Goal: Communication & Community: Answer question/provide support

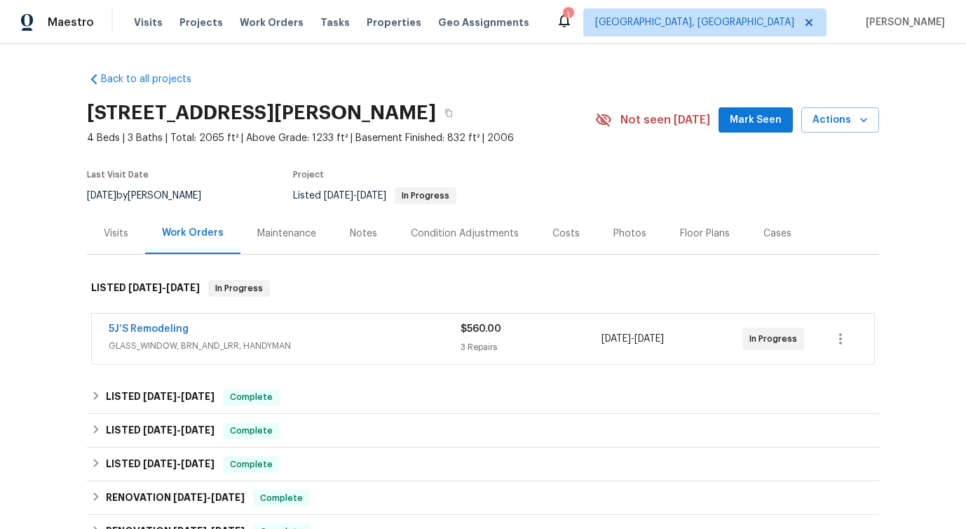
click at [149, 323] on span "5J’S Remodeling" at bounding box center [149, 329] width 80 height 14
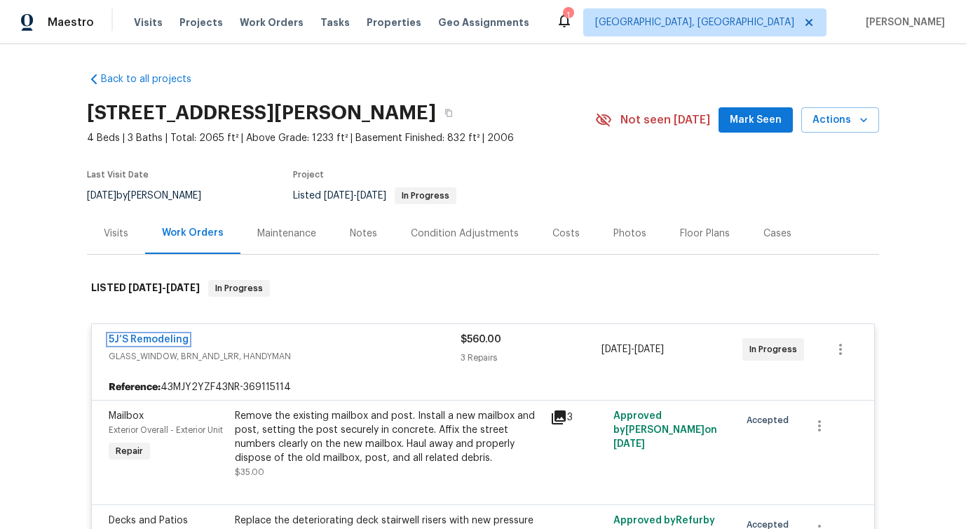
click at [144, 342] on link "5J’S Remodeling" at bounding box center [149, 339] width 80 height 10
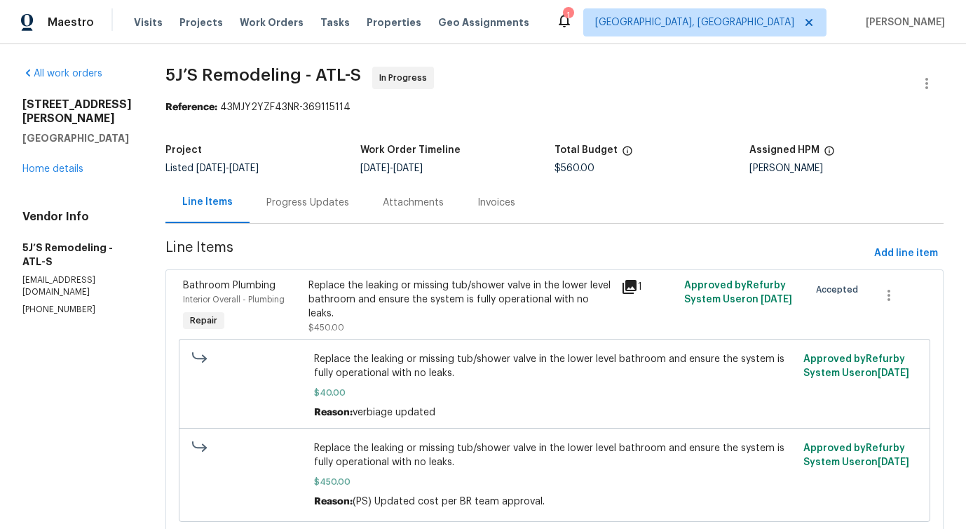
click at [336, 198] on div "Progress Updates" at bounding box center [307, 203] width 83 height 14
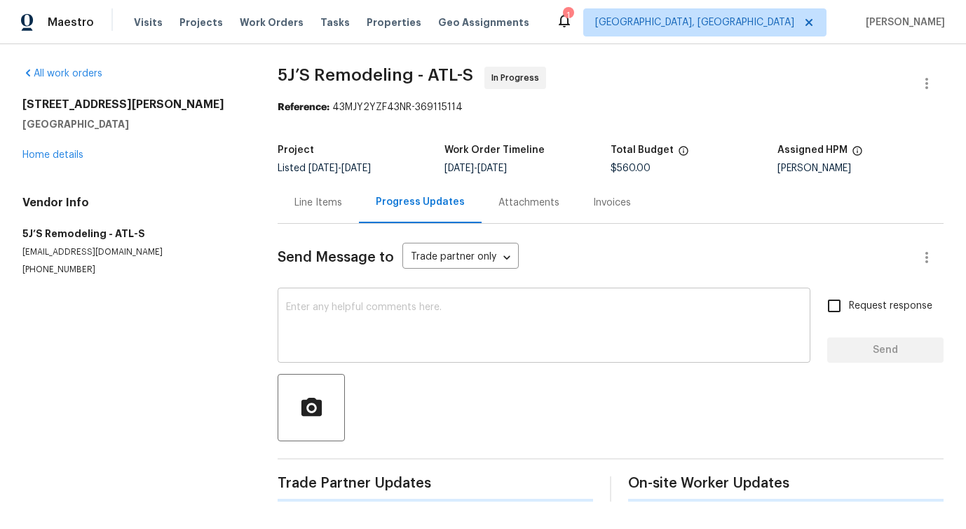
click at [348, 311] on textarea at bounding box center [544, 326] width 516 height 49
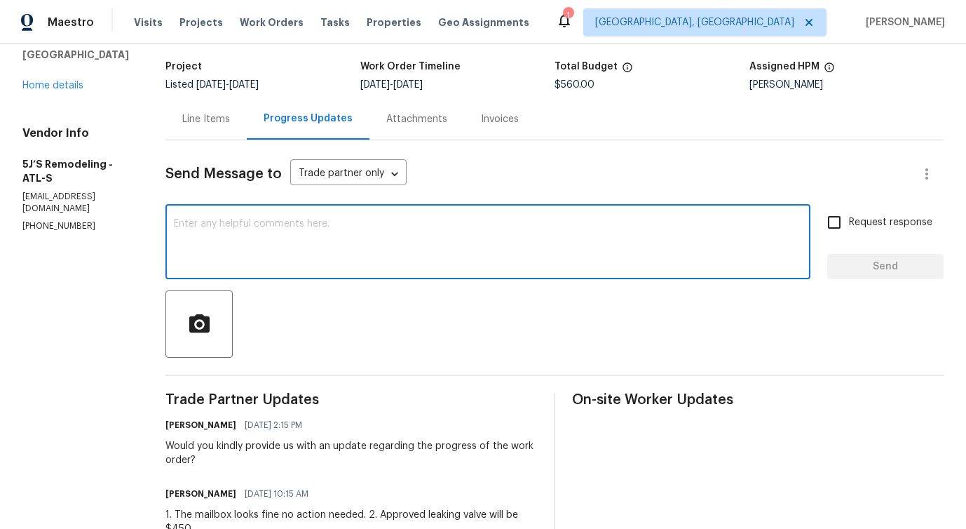
scroll to position [196, 0]
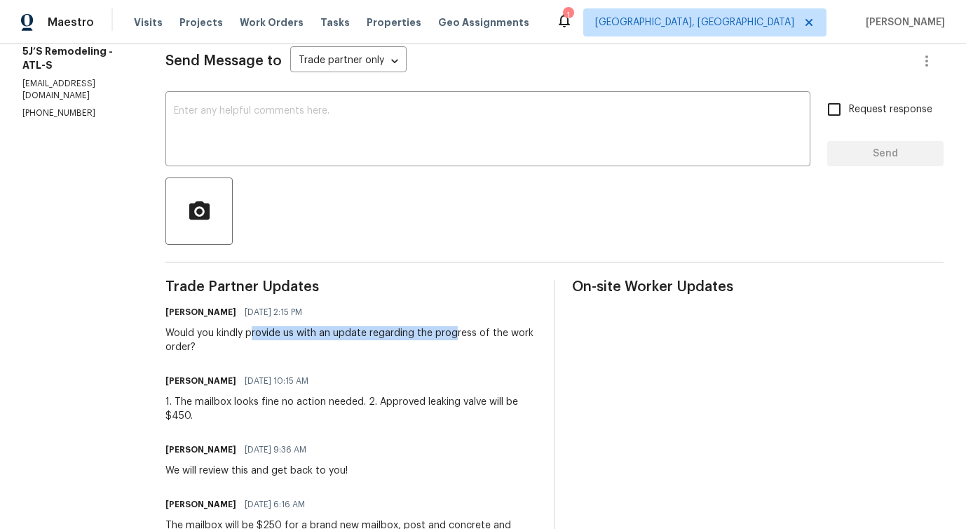
drag, startPoint x: 251, startPoint y: 330, endPoint x: 455, endPoint y: 339, distance: 204.2
click at [455, 339] on div "Would you kindly provide us with an update regarding the progress of the work o…" at bounding box center [351, 340] width 372 height 28
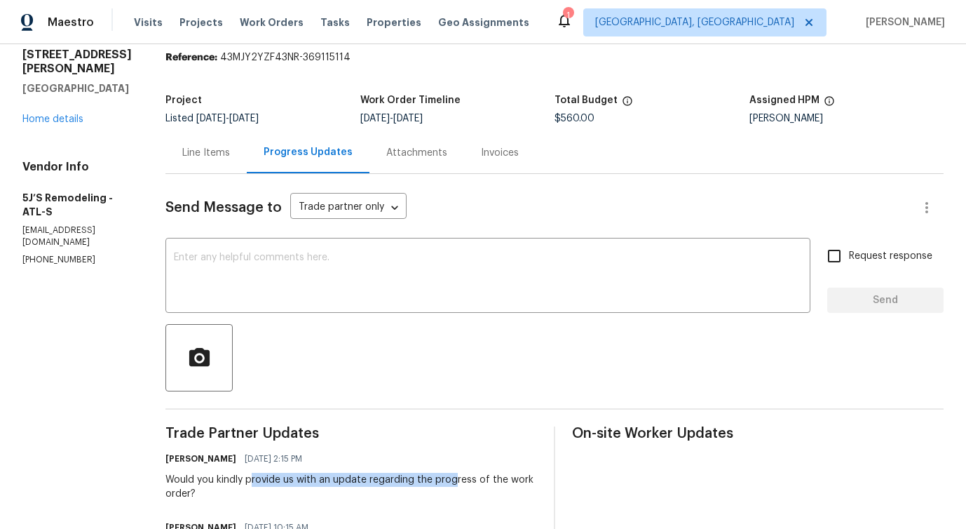
scroll to position [0, 0]
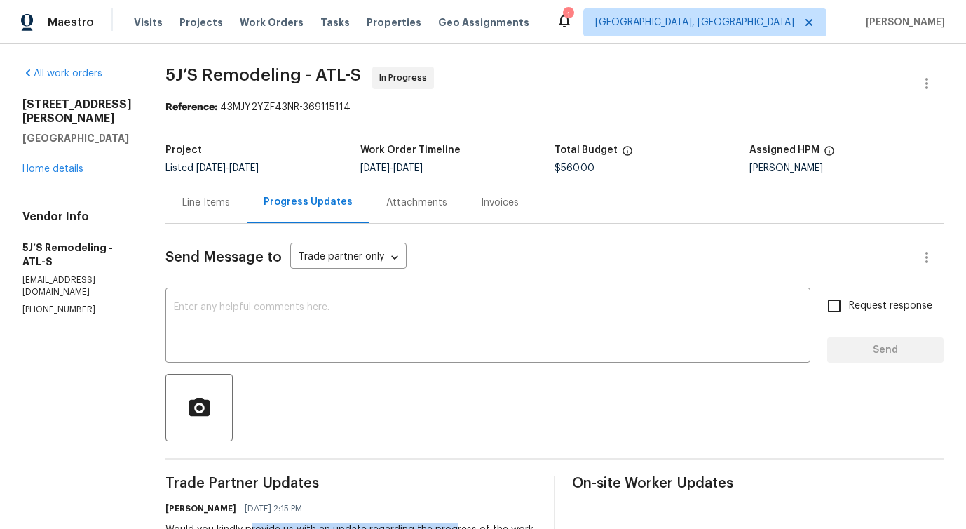
click at [61, 304] on p "(770) 369-6627" at bounding box center [76, 310] width 109 height 12
copy p "(770) 369-6627"
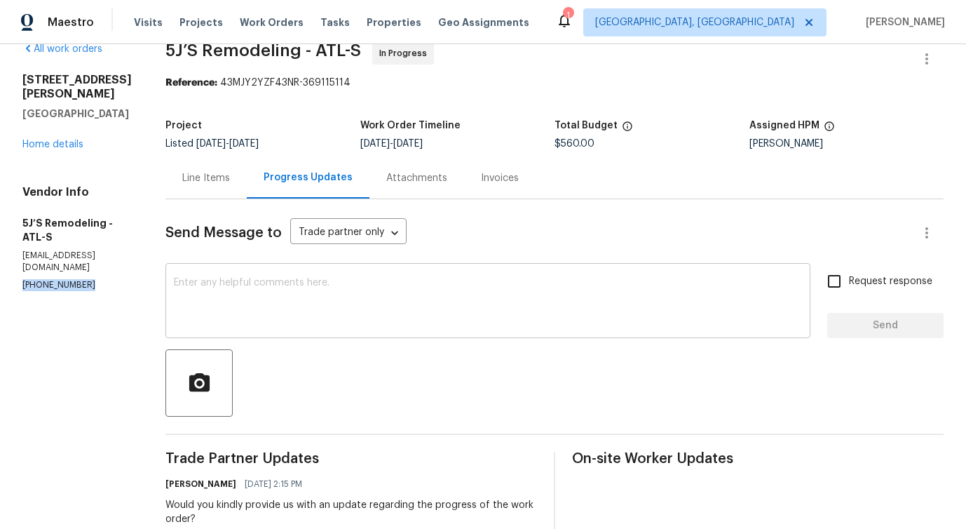
scroll to position [26, 0]
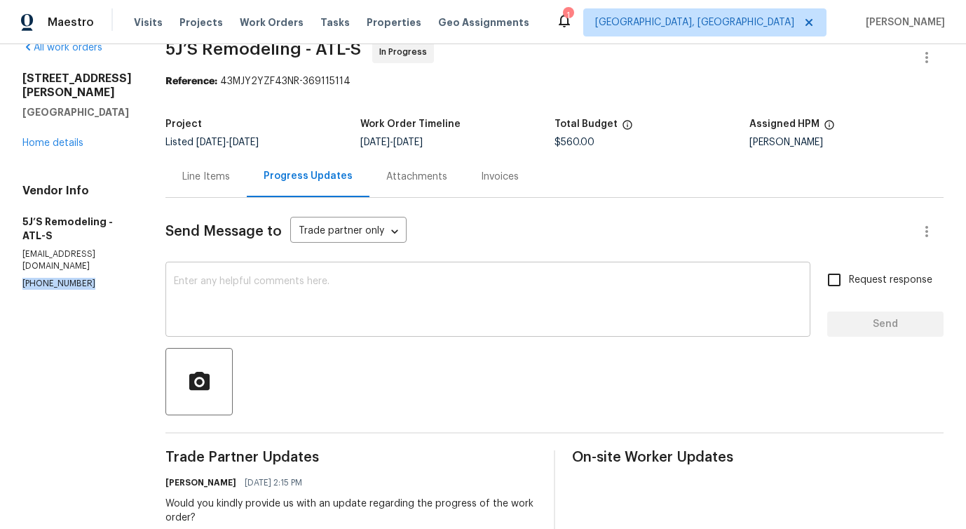
click at [326, 297] on textarea at bounding box center [488, 300] width 628 height 49
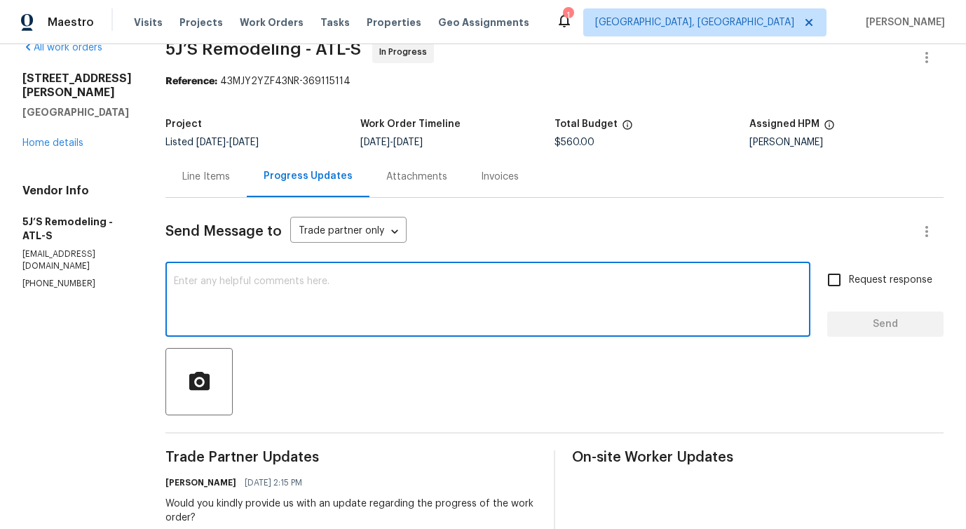
scroll to position [0, 0]
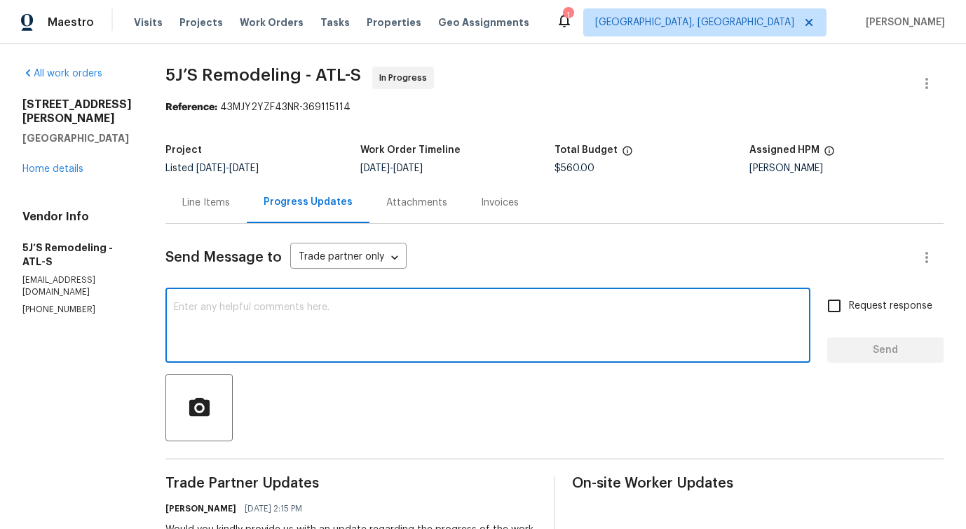
click at [285, 326] on textarea at bounding box center [488, 326] width 628 height 49
click at [459, 319] on textarea at bounding box center [488, 326] width 628 height 49
click at [336, 297] on div "x ​" at bounding box center [487, 326] width 645 height 71
paste textarea "Although we were unable to reach you when we tried calling this number (404) 21…"
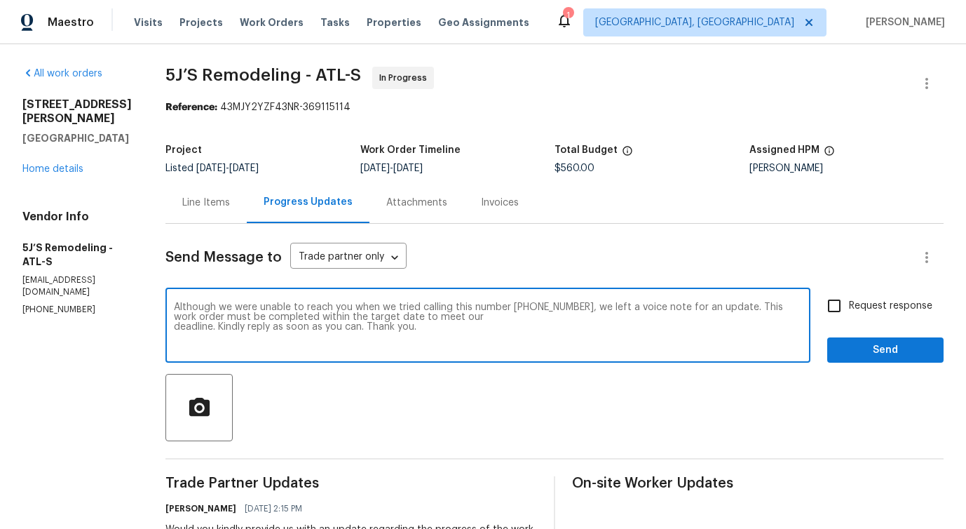
click at [64, 304] on p "(770) 369-6627" at bounding box center [76, 310] width 109 height 12
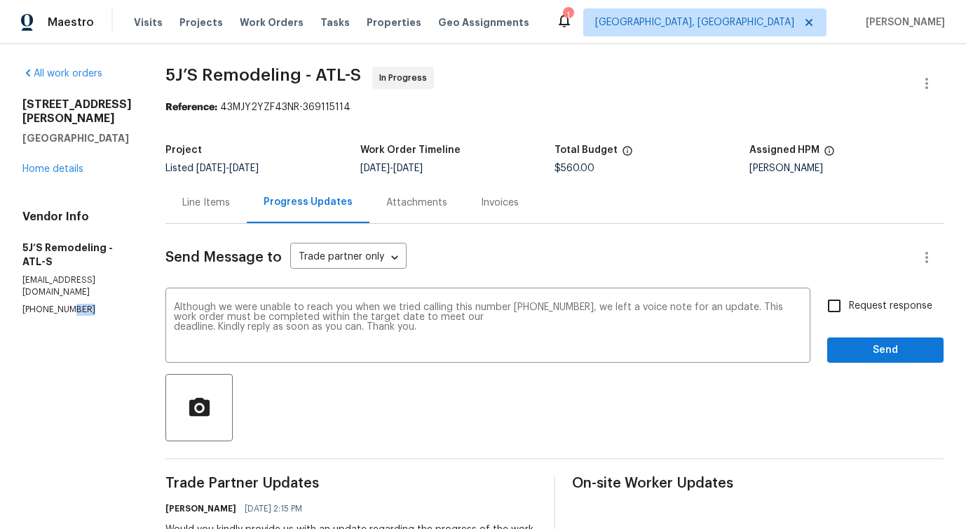
click at [64, 304] on p "(770) 369-6627" at bounding box center [76, 310] width 109 height 12
copy p "(770) 369-6627"
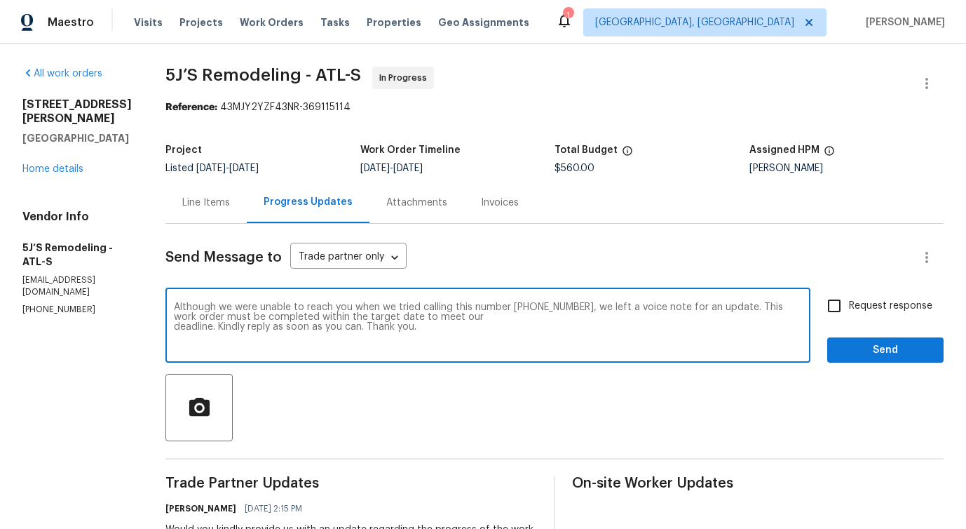
drag, startPoint x: 512, startPoint y: 308, endPoint x: 572, endPoint y: 340, distance: 68.0
click at [572, 334] on textarea "Although we were unable to reach you when we tried calling this number (404) 21…" at bounding box center [488, 326] width 628 height 49
click at [561, 302] on textarea "Although we were unable to reach you when we tried calling this number (404) 21…" at bounding box center [488, 326] width 628 height 49
drag, startPoint x: 513, startPoint y: 304, endPoint x: 579, endPoint y: 303, distance: 65.9
click at [579, 303] on textarea "Although we were unable to reach you when we tried calling this number (404) 21…" at bounding box center [488, 326] width 628 height 49
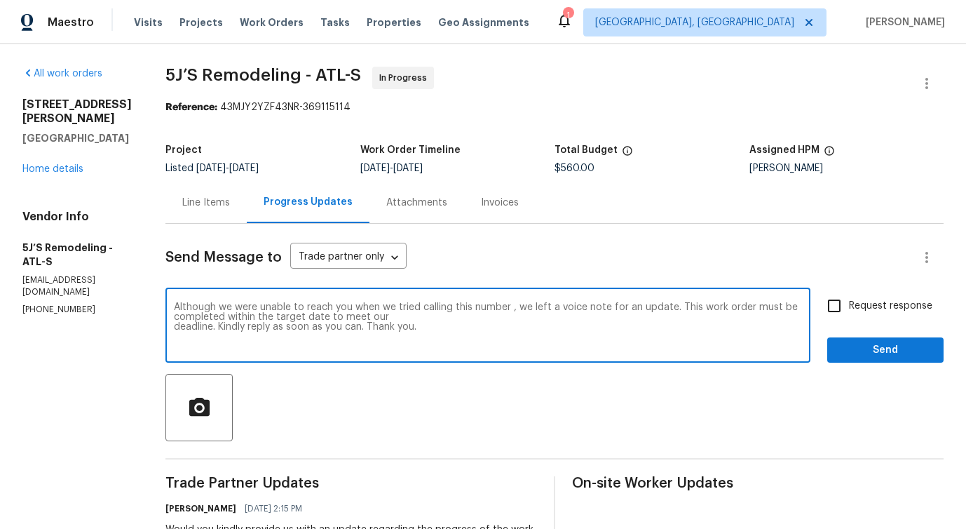
paste textarea "(770) 369-6627"
type textarea "Although we were unable to reach you when we tried calling this number (770) 36…"
click at [841, 317] on input "Request response" at bounding box center [833, 305] width 29 height 29
checkbox input "true"
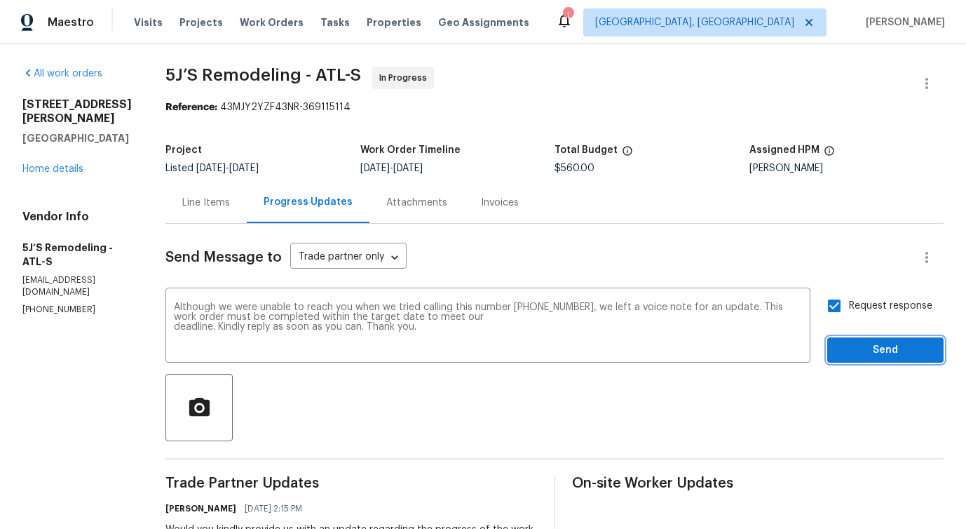
click at [853, 345] on span "Send" at bounding box center [885, 350] width 94 height 18
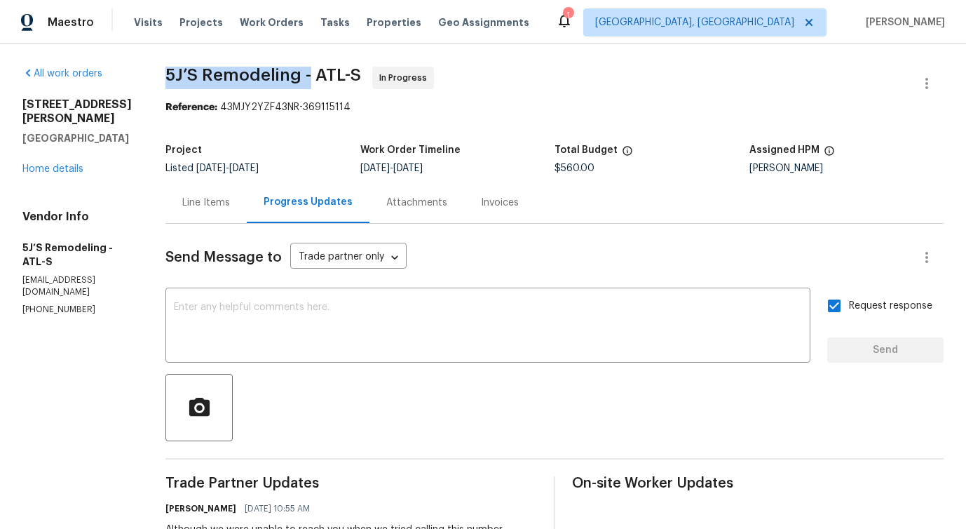
drag, startPoint x: 163, startPoint y: 79, endPoint x: 310, endPoint y: 79, distance: 147.2
copy span "5J’S Remodeling -"
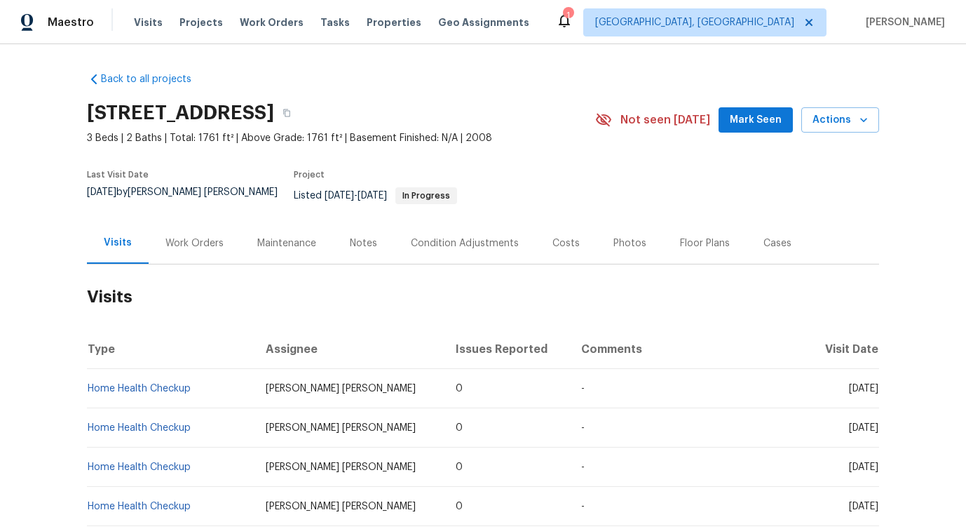
click at [198, 241] on div "Work Orders" at bounding box center [195, 242] width 92 height 41
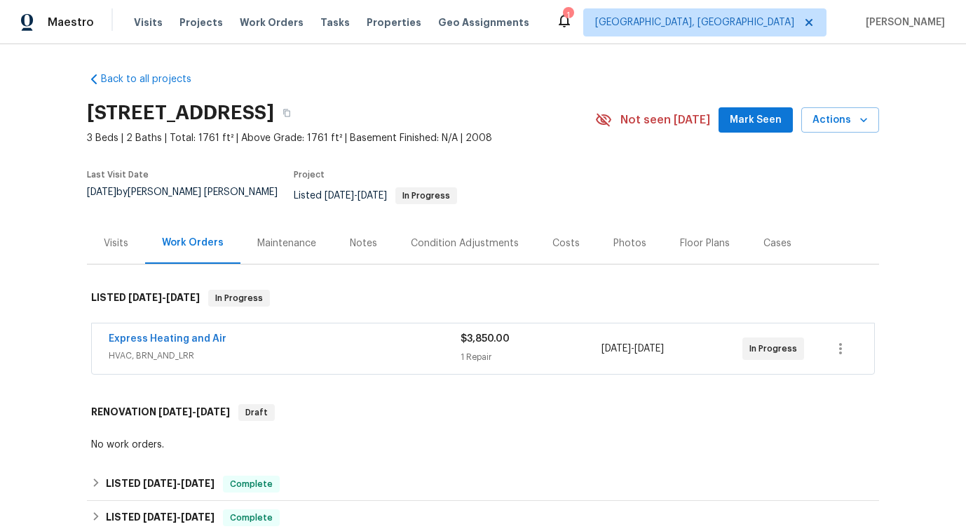
scroll to position [23, 0]
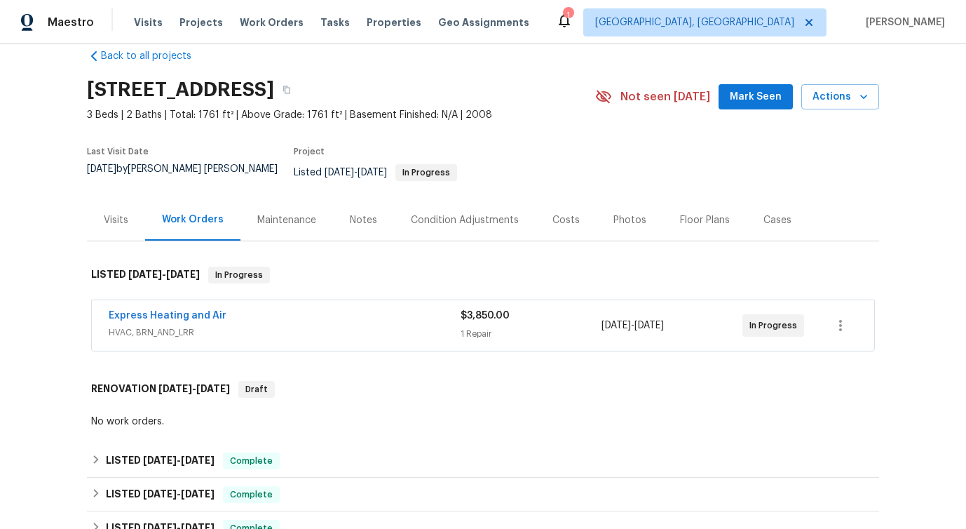
click at [259, 325] on span "HVAC, BRN_AND_LRR" at bounding box center [285, 332] width 352 height 14
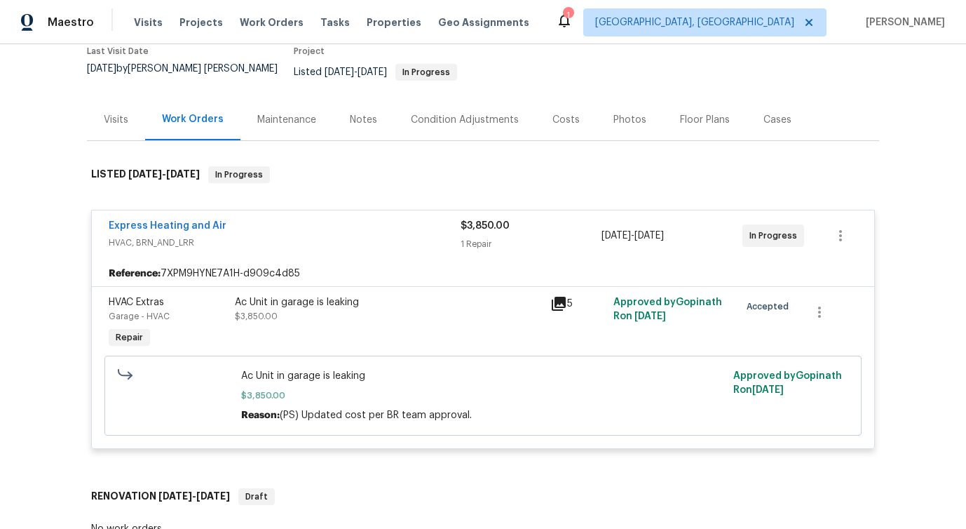
scroll to position [125, 0]
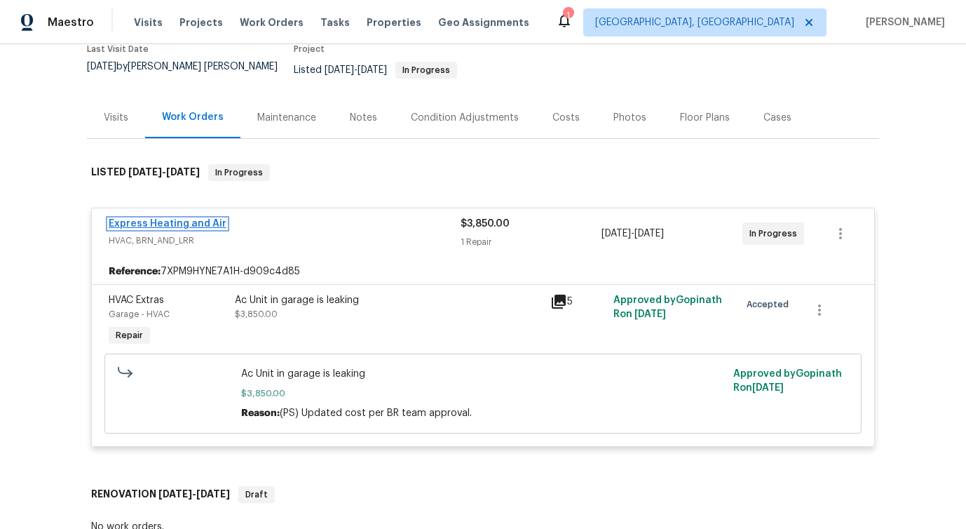
click at [172, 219] on link "Express Heating and Air" at bounding box center [168, 224] width 118 height 10
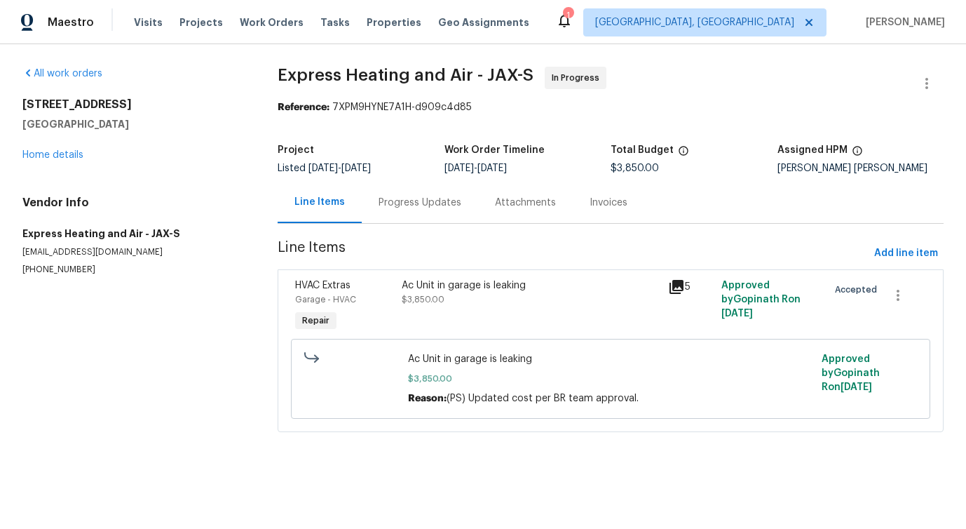
click at [379, 210] on div "Progress Updates" at bounding box center [420, 202] width 116 height 41
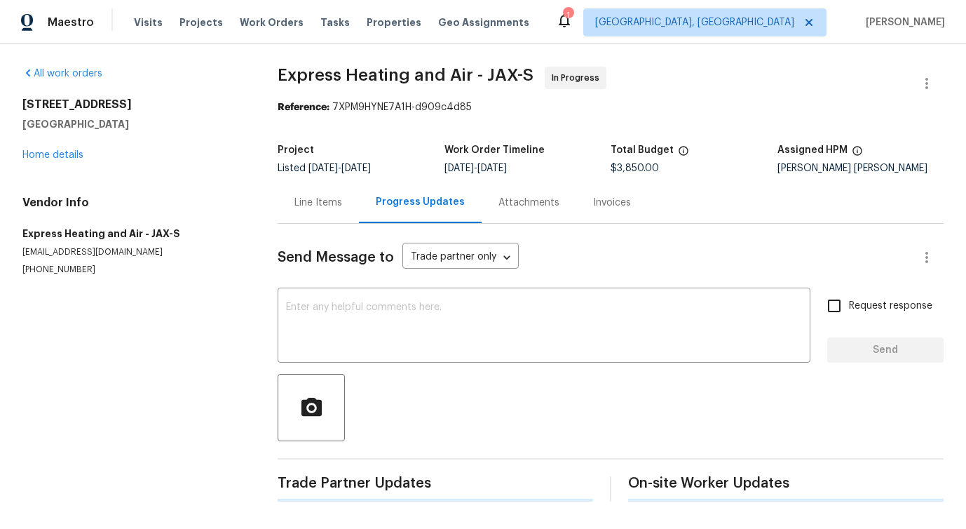
click at [407, 368] on div "Send Message to Trade partner only Trade partner only ​ x ​ Request response Se…" at bounding box center [611, 363] width 666 height 278
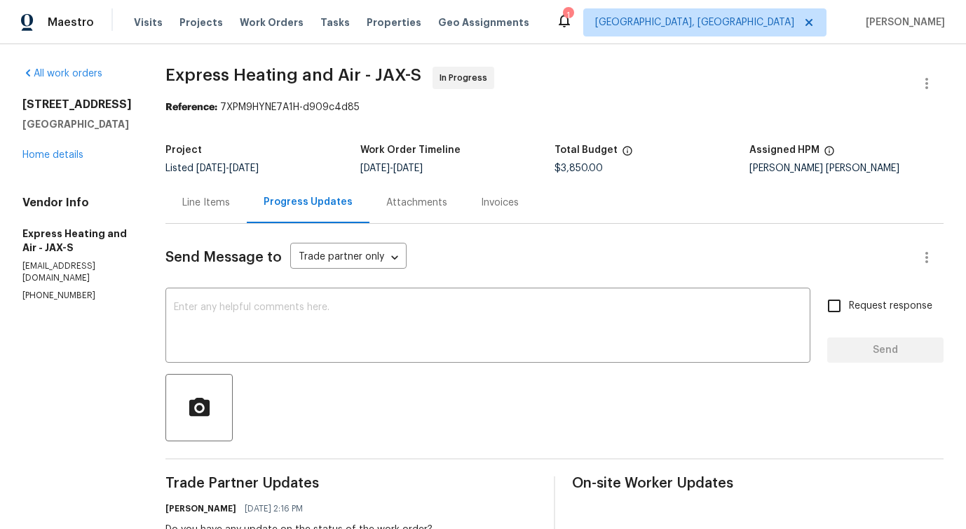
scroll to position [236, 0]
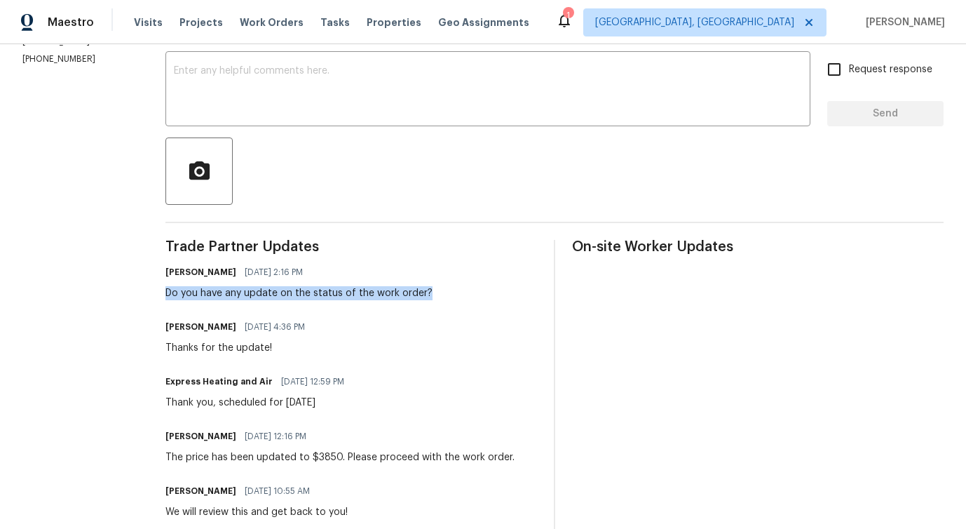
drag, startPoint x: 175, startPoint y: 292, endPoint x: 478, endPoint y: 292, distance: 302.8
click at [478, 292] on div "Pavithra Sekar 10/06/2025 2:16 PM Do you have any update on the status of the w…" at bounding box center [351, 281] width 372 height 38
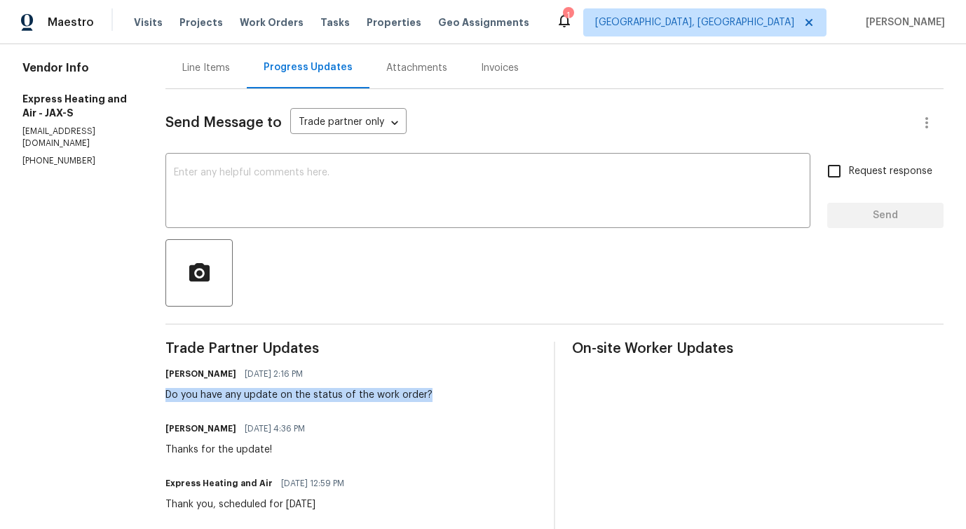
scroll to position [0, 0]
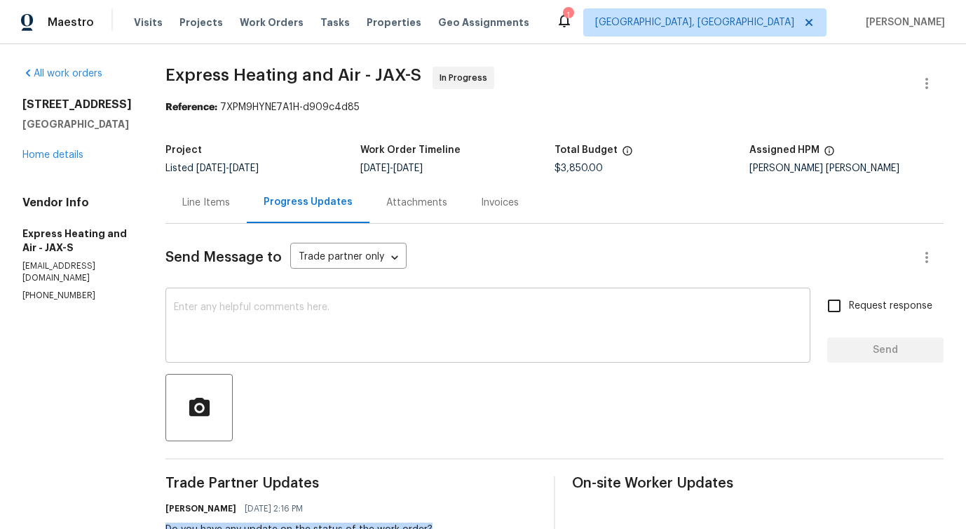
click at [590, 321] on textarea at bounding box center [488, 326] width 628 height 49
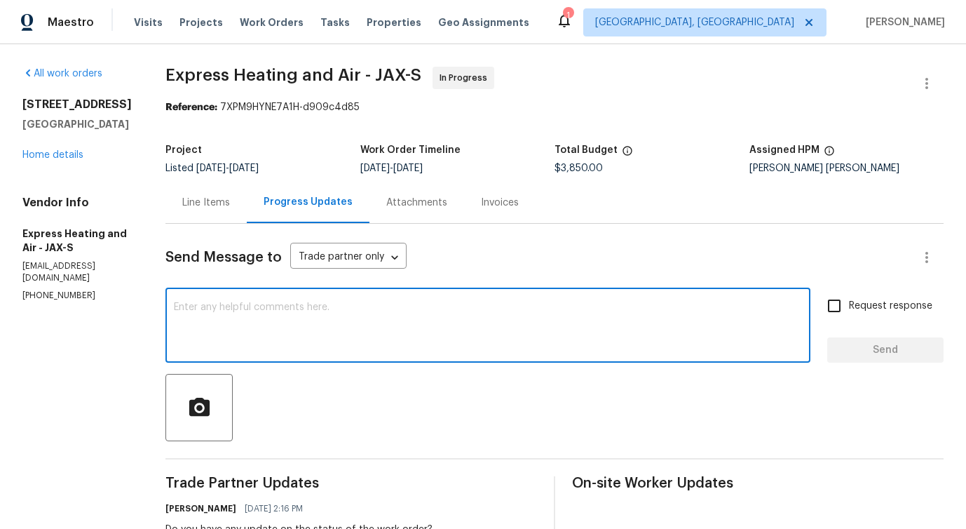
click at [57, 291] on div "Vendor Info Express Heating and Air - JAX-S expresshvacjax@outlook.com (904) 93…" at bounding box center [76, 249] width 109 height 106
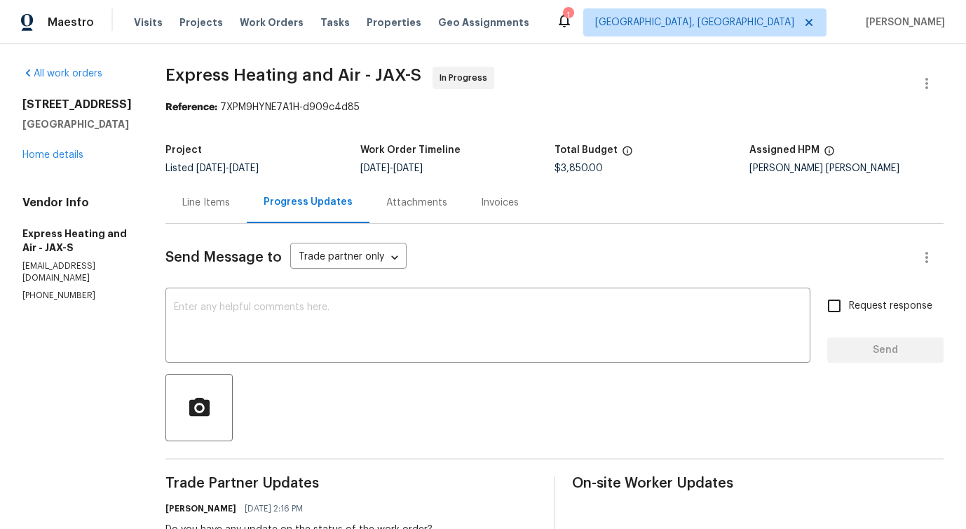
click at [57, 291] on div "Vendor Info Express Heating and Air - JAX-S expresshvacjax@outlook.com (904) 93…" at bounding box center [76, 249] width 109 height 106
click at [55, 297] on p "(904) 930-2790" at bounding box center [76, 295] width 109 height 12
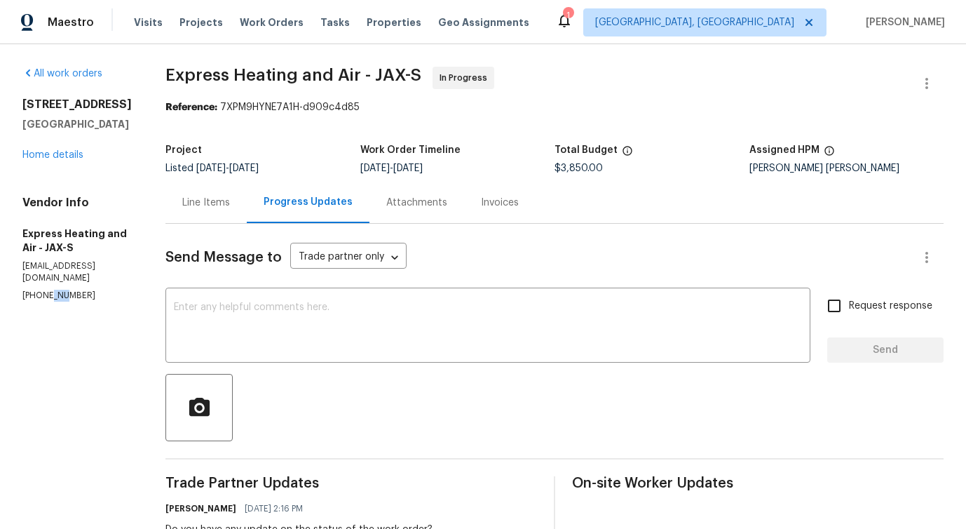
click at [55, 297] on p "(904) 930-2790" at bounding box center [76, 295] width 109 height 12
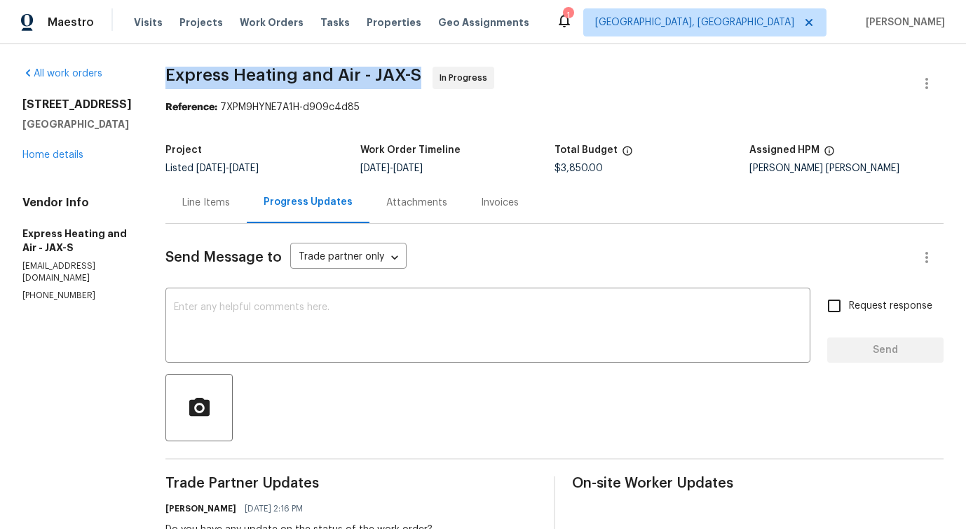
drag, startPoint x: 173, startPoint y: 69, endPoint x: 219, endPoint y: 68, distance: 46.3
click at [220, 68] on span "Express Heating and Air - JAX-S" at bounding box center [293, 75] width 256 height 17
click at [219, 68] on span "Express Heating and Air - JAX-S" at bounding box center [293, 75] width 256 height 17
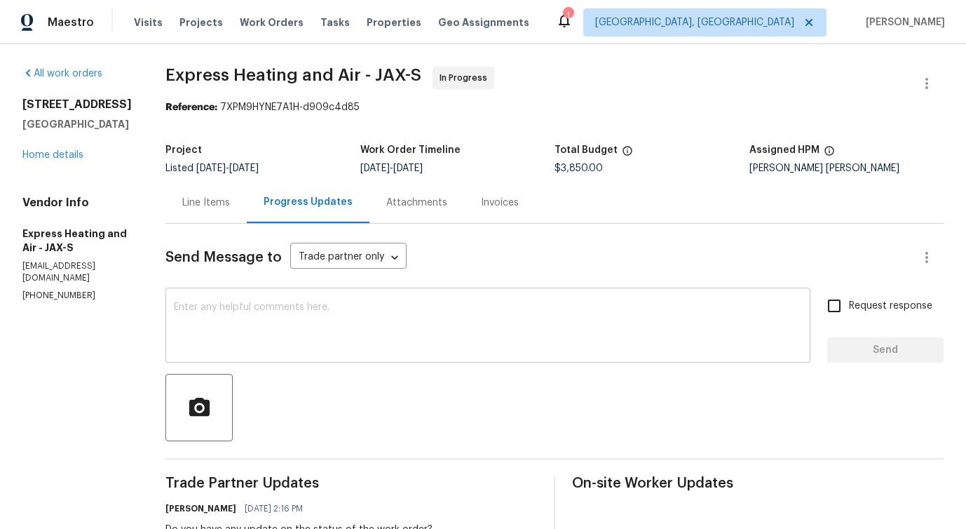
click at [400, 333] on textarea at bounding box center [488, 326] width 628 height 49
paste textarea "Although we were unable to reach you when we tried calling this number (404) 21…"
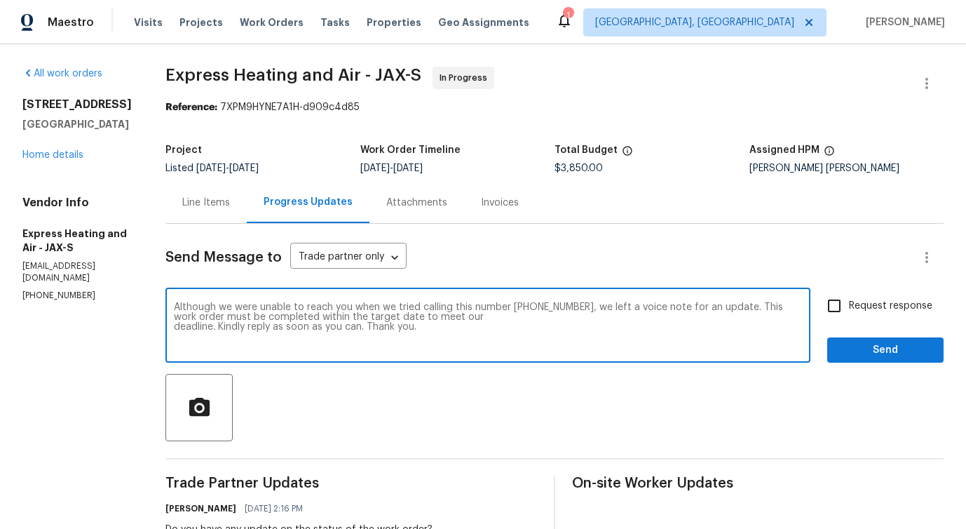
click at [68, 293] on p "(904) 930-2790" at bounding box center [76, 295] width 109 height 12
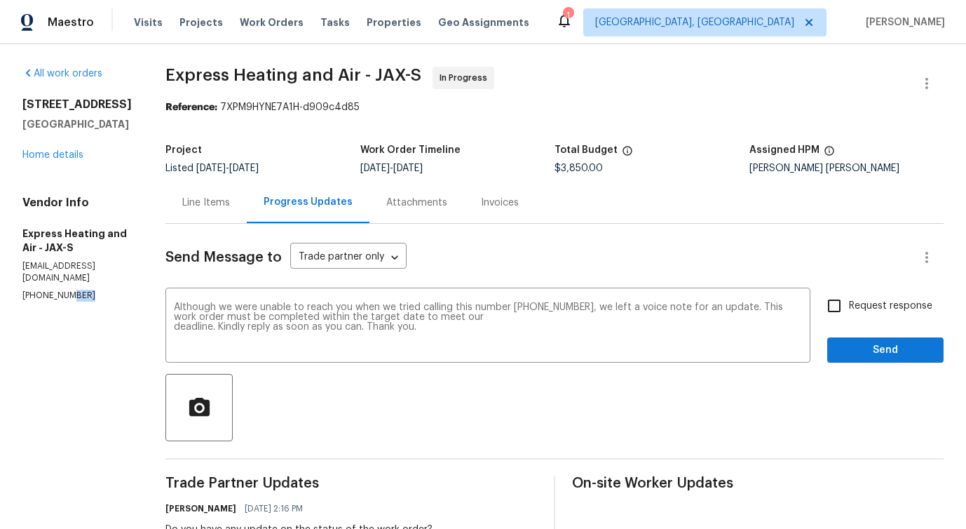
click at [68, 293] on p "(904) 930-2790" at bounding box center [76, 295] width 109 height 12
copy p "(904) 930-2790"
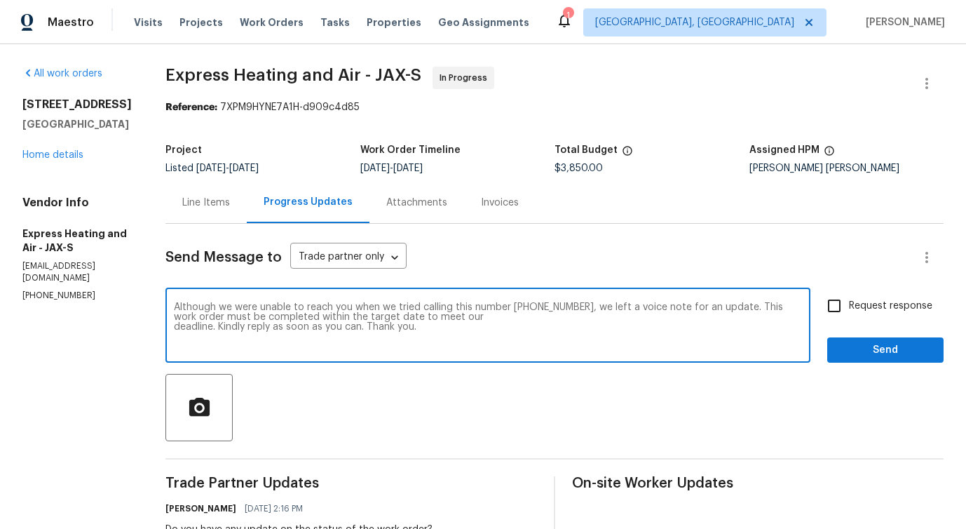
drag, startPoint x: 519, startPoint y: 304, endPoint x: 584, endPoint y: 311, distance: 64.8
click at [584, 311] on textarea "Although we were unable to reach you when we tried calling this number (404) 21…" at bounding box center [488, 326] width 628 height 49
paste textarea "904) 930-2790"
type textarea "Although we were unable to reach you when we tried calling this number (904) 93…"
click at [857, 311] on span "Request response" at bounding box center [890, 306] width 83 height 15
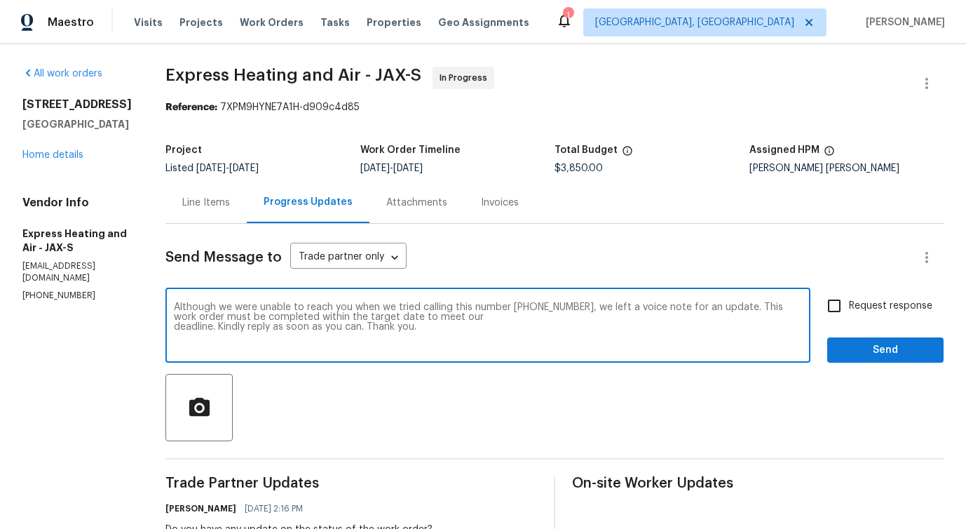
click at [849, 311] on input "Request response" at bounding box center [833, 305] width 29 height 29
checkbox input "true"
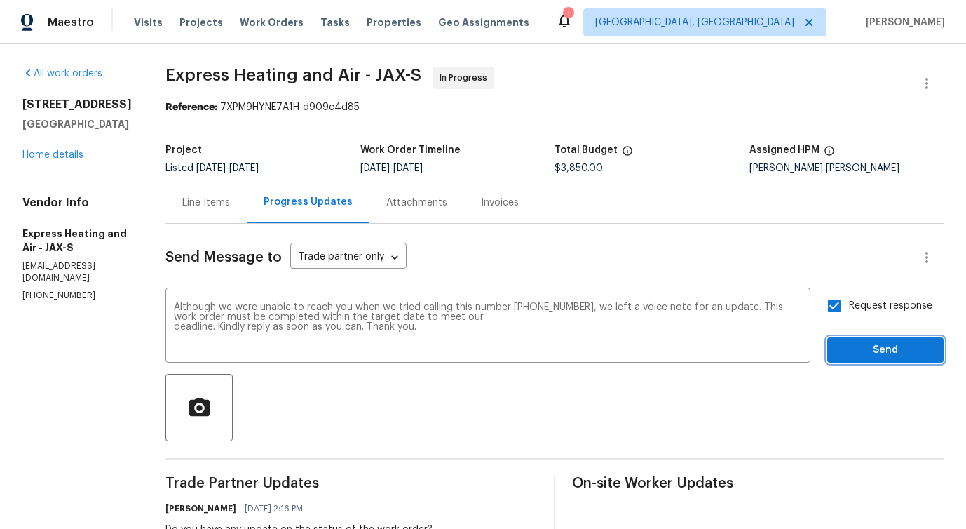
click at [862, 340] on button "Send" at bounding box center [885, 350] width 116 height 26
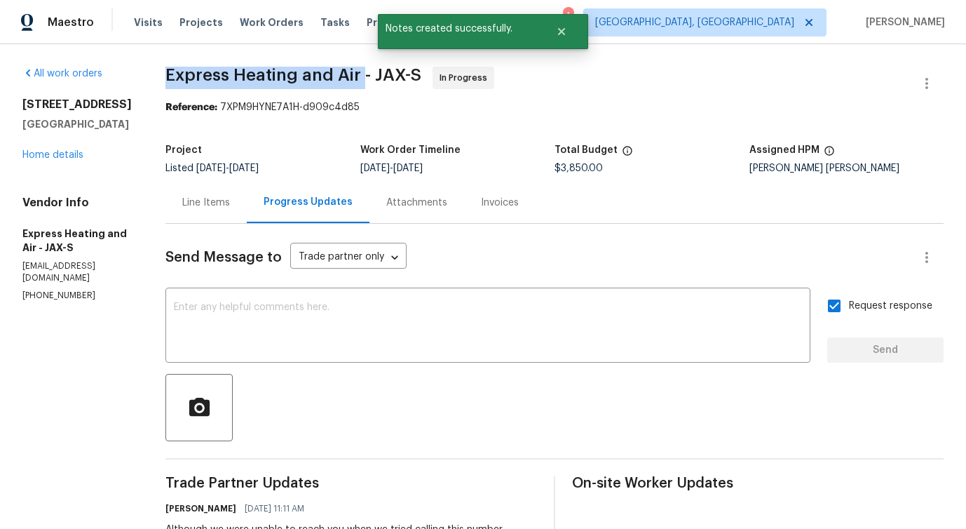
drag, startPoint x: 163, startPoint y: 69, endPoint x: 371, endPoint y: 72, distance: 207.5
click at [333, 78] on span "Express Heating and Air - JAX-S" at bounding box center [293, 75] width 256 height 17
drag, startPoint x: 173, startPoint y: 75, endPoint x: 379, endPoint y: 78, distance: 205.4
click at [379, 78] on span "Express Heating and Air - JAX-S" at bounding box center [293, 75] width 256 height 17
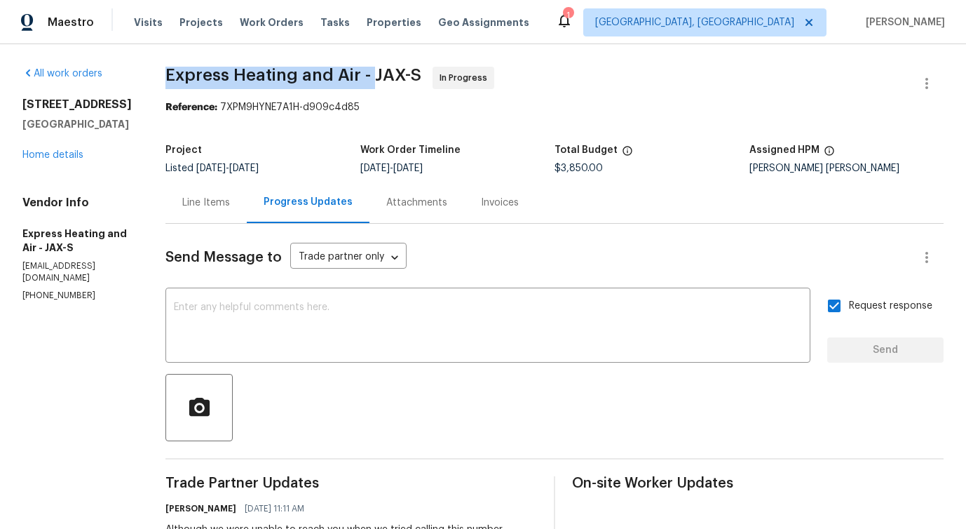
copy span "Express Heating and Air -"
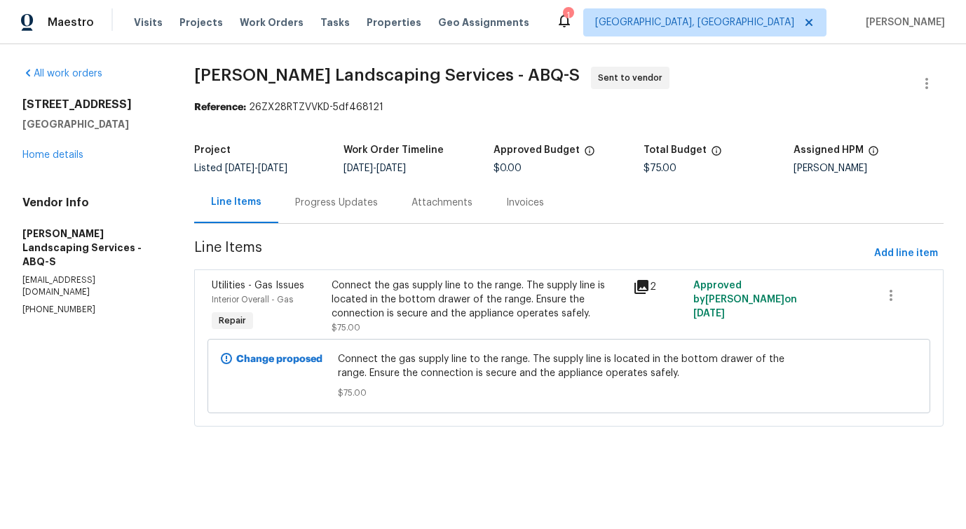
click at [344, 219] on div "Progress Updates" at bounding box center [336, 202] width 116 height 41
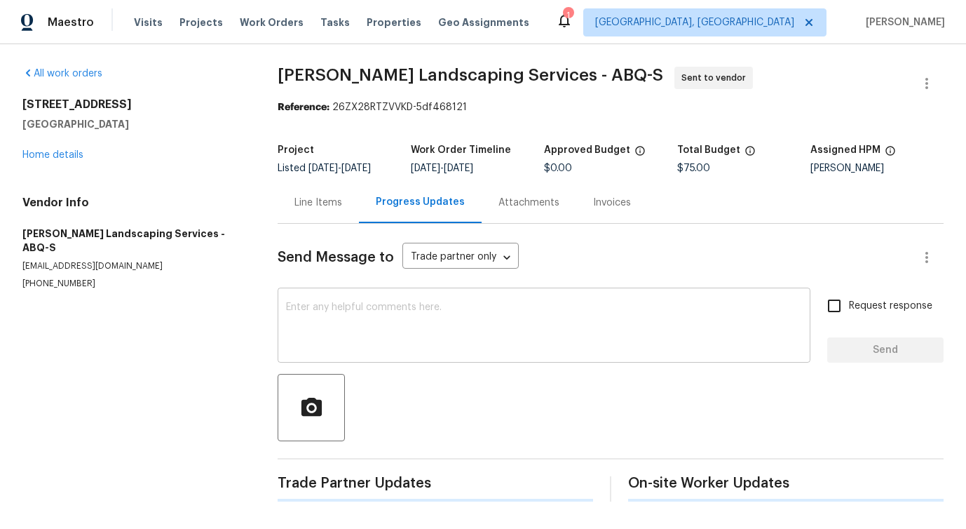
click at [358, 313] on textarea at bounding box center [544, 326] width 516 height 49
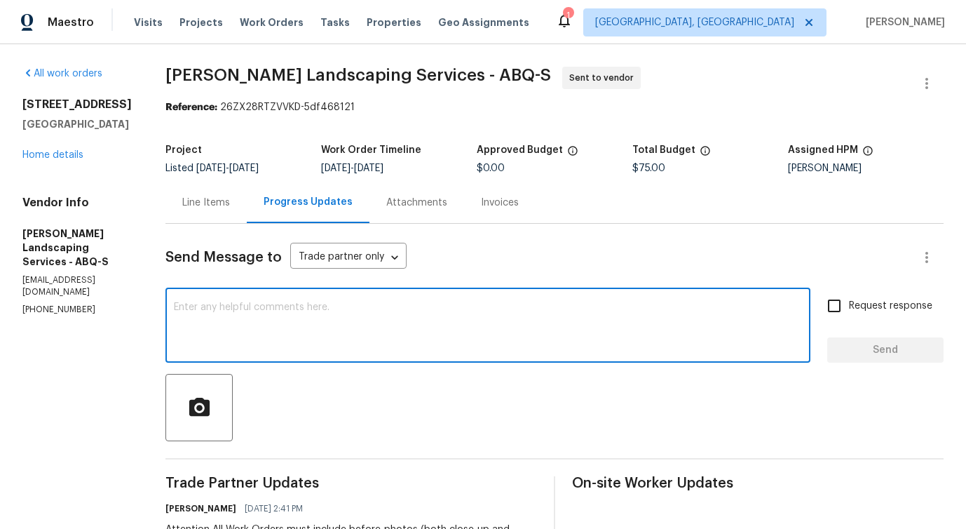
scroll to position [214, 0]
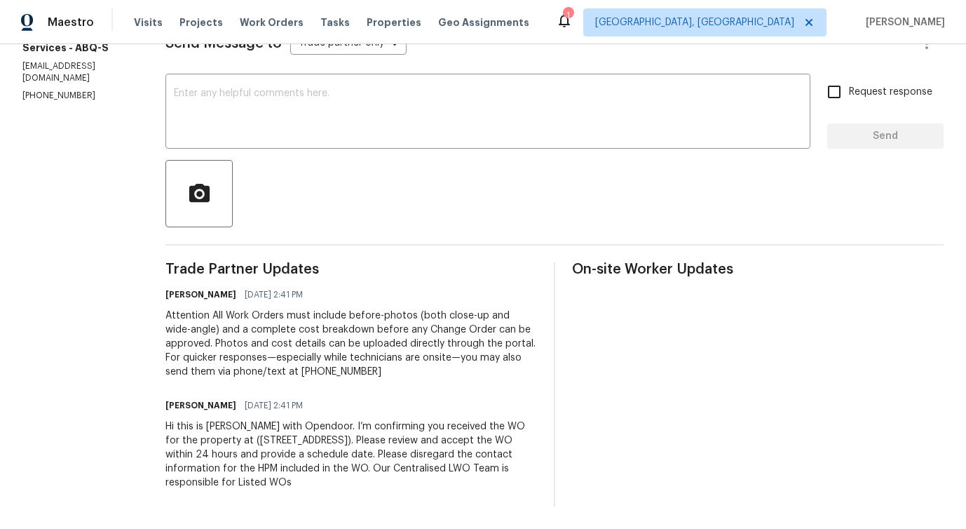
drag, startPoint x: 206, startPoint y: 308, endPoint x: 482, endPoint y: 482, distance: 325.7
click at [482, 482] on div "Trade Partner Updates Pavithra Sekar 10/06/2025 2:41 PM Attention All Work Orde…" at bounding box center [351, 384] width 372 height 244
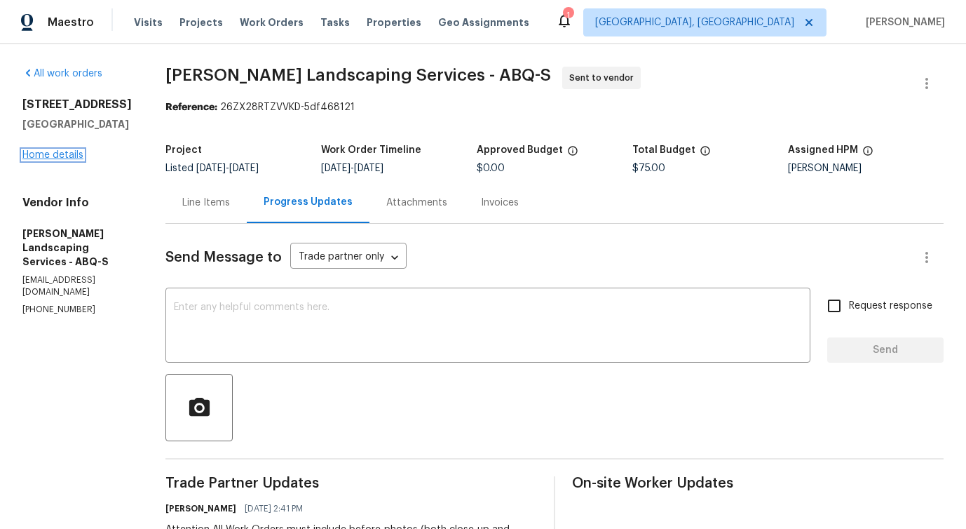
click at [73, 154] on link "Home details" at bounding box center [52, 155] width 61 height 10
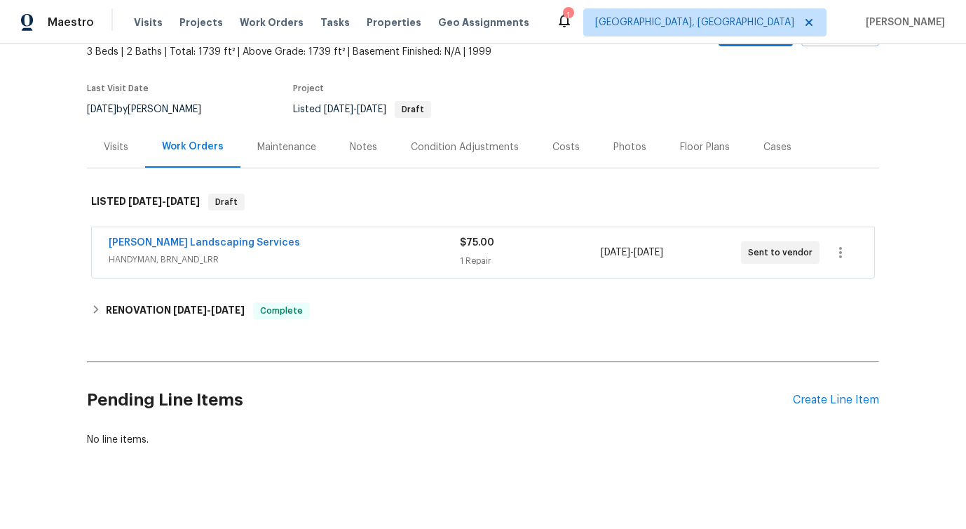
scroll to position [100, 0]
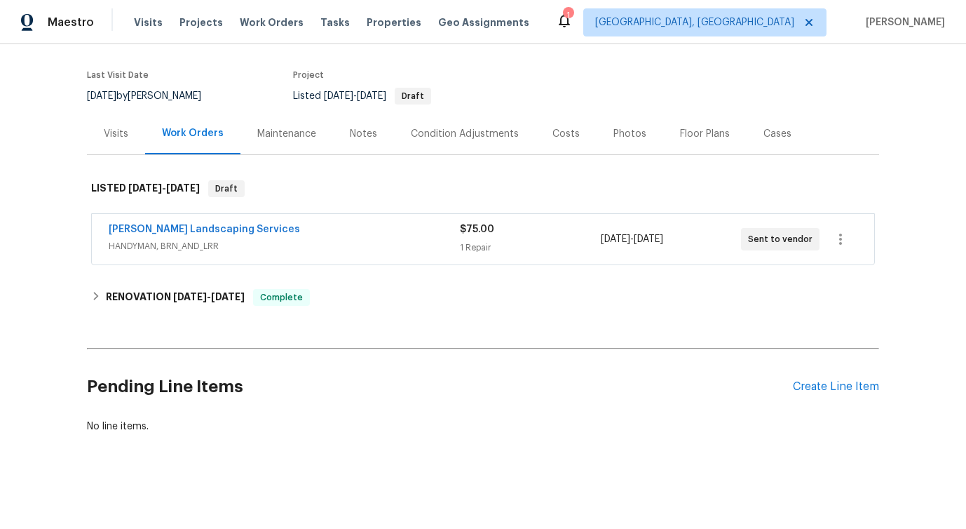
click at [254, 224] on span "Rodriguez Landscaping Services" at bounding box center [204, 229] width 191 height 14
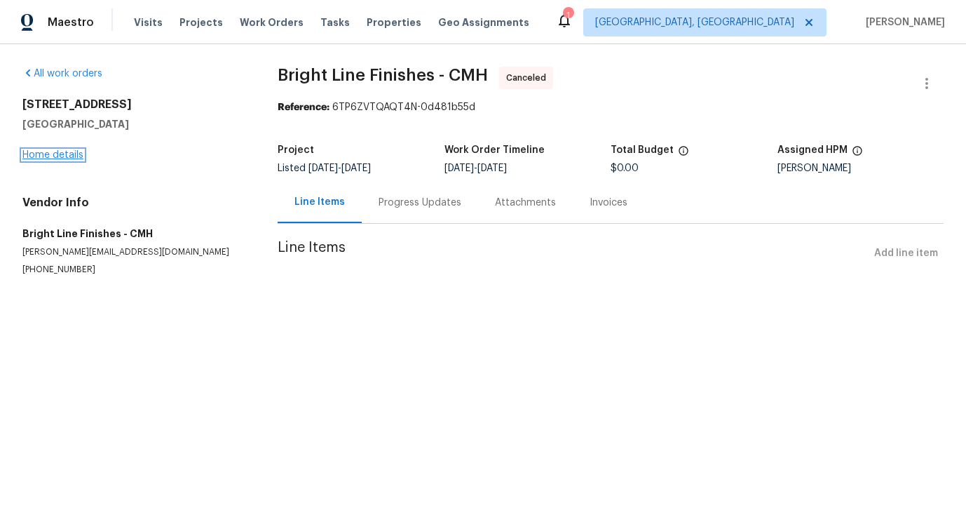
click at [44, 159] on link "Home details" at bounding box center [52, 155] width 61 height 10
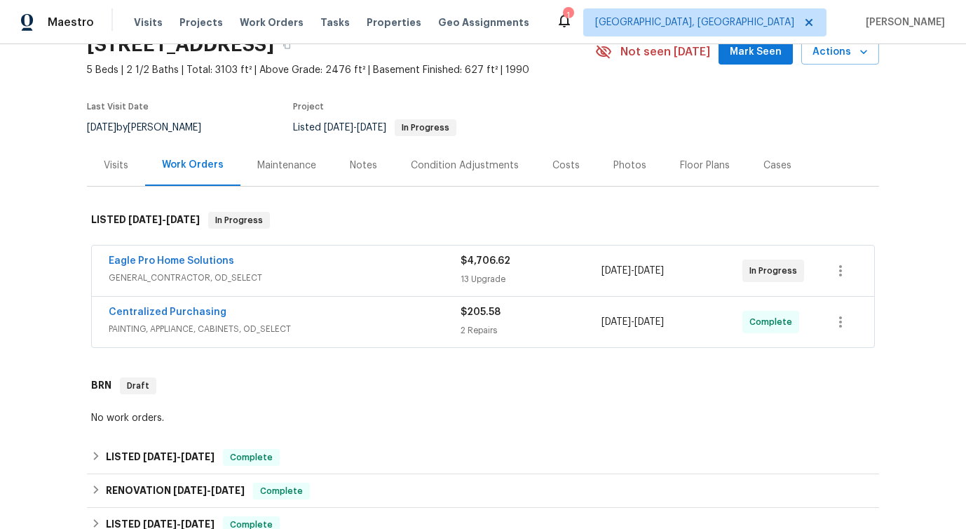
scroll to position [69, 0]
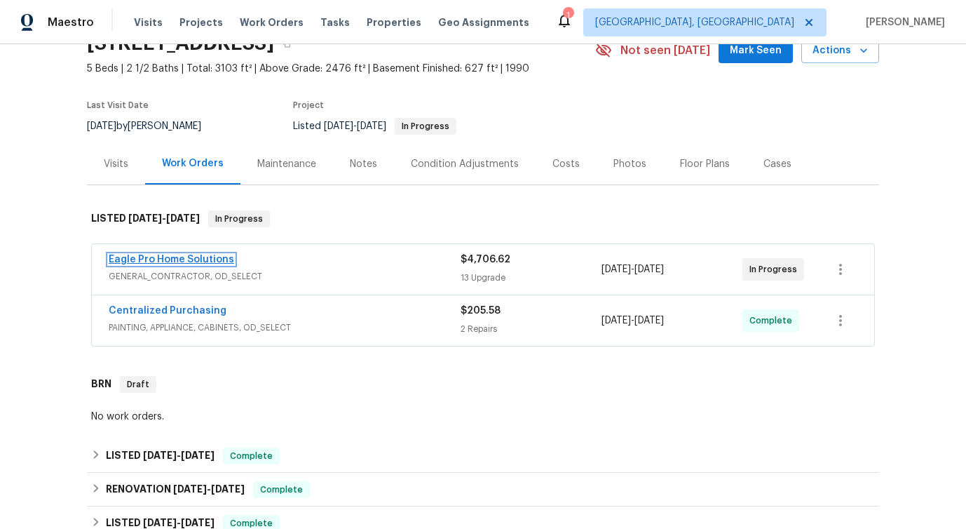
click at [156, 261] on link "Eagle Pro Home Solutions" at bounding box center [171, 259] width 125 height 10
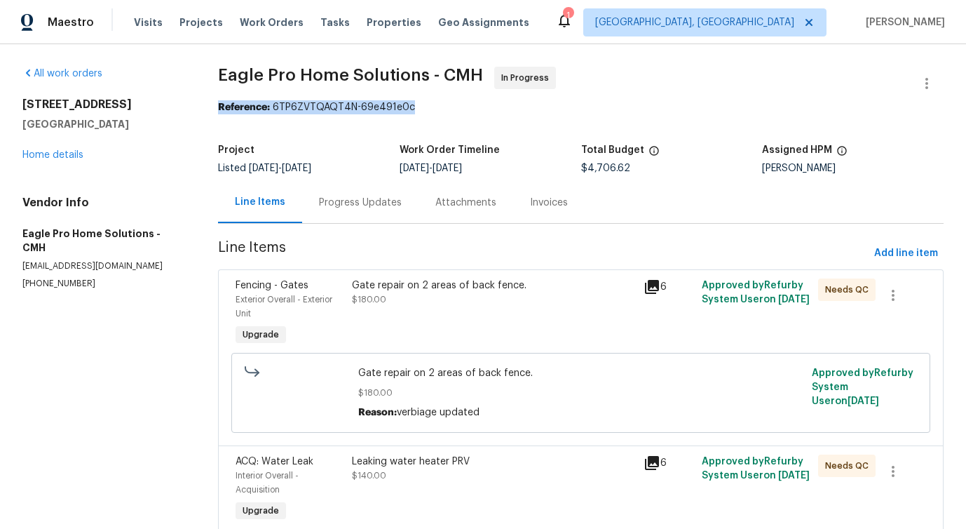
drag, startPoint x: 918, startPoint y: 64, endPoint x: 940, endPoint y: 107, distance: 48.3
click at [817, 73] on span "Eagle Pro Home Solutions - CMH In Progress" at bounding box center [564, 84] width 692 height 34
drag, startPoint x: 904, startPoint y: 69, endPoint x: 934, endPoint y: 91, distance: 36.6
click at [934, 92] on div "Eagle Pro Home Solutions - CMH In Progress" at bounding box center [580, 84] width 725 height 34
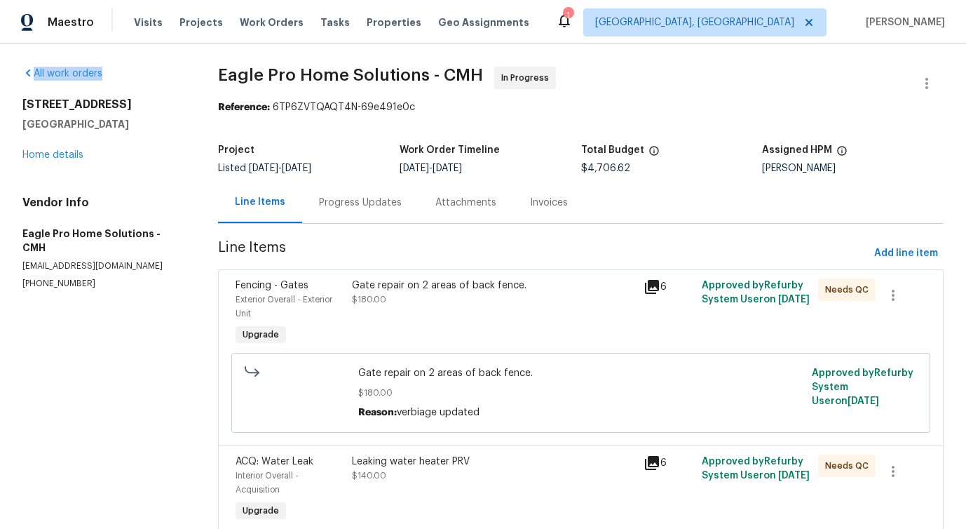
drag, startPoint x: 12, startPoint y: 71, endPoint x: 166, endPoint y: 74, distance: 154.2
click at [116, 160] on div "3429 Grovepark Dr Grove City, OH 43123 Home details" at bounding box center [103, 129] width 162 height 64
drag, startPoint x: 16, startPoint y: 70, endPoint x: 121, endPoint y: 70, distance: 105.1
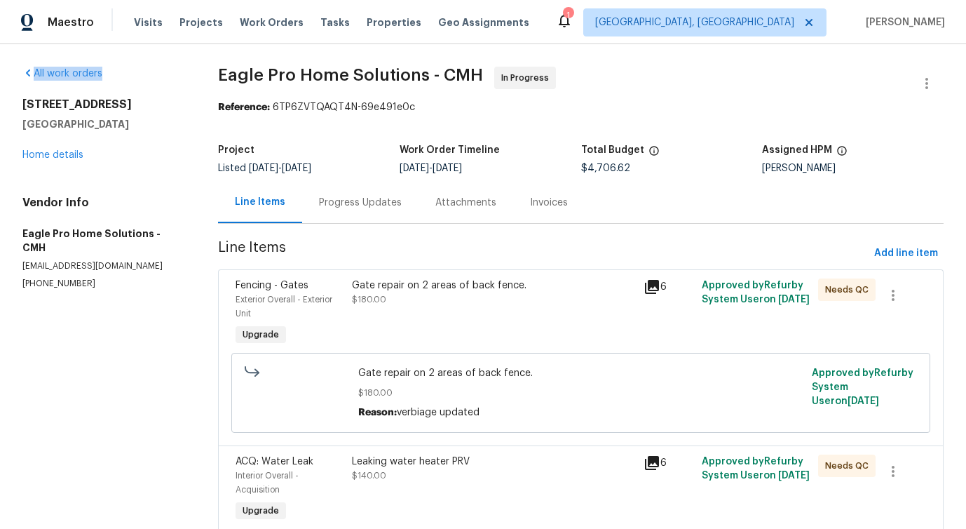
click at [145, 155] on div "3429 Grovepark Dr Grove City, OH 43123 Home details" at bounding box center [103, 129] width 162 height 64
click at [360, 217] on div "Progress Updates" at bounding box center [360, 202] width 116 height 41
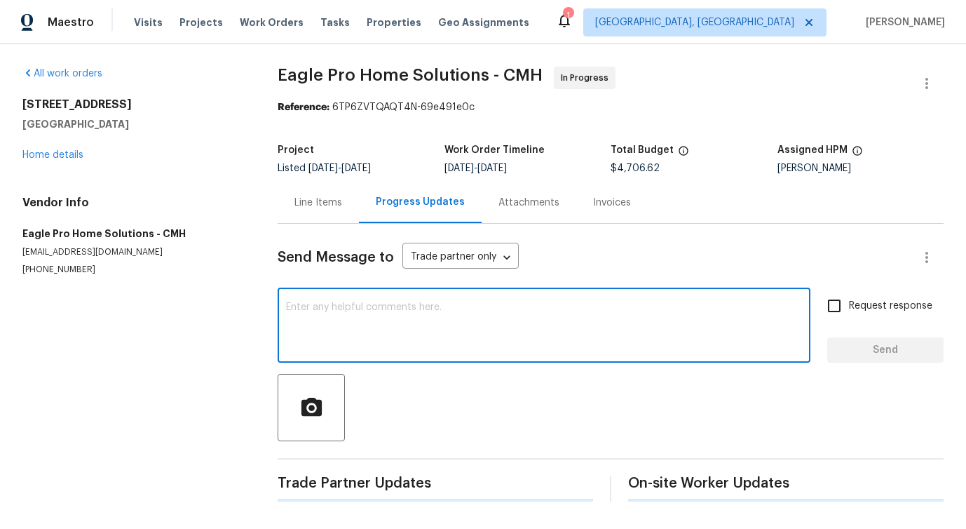
click at [367, 333] on textarea at bounding box center [544, 326] width 516 height 49
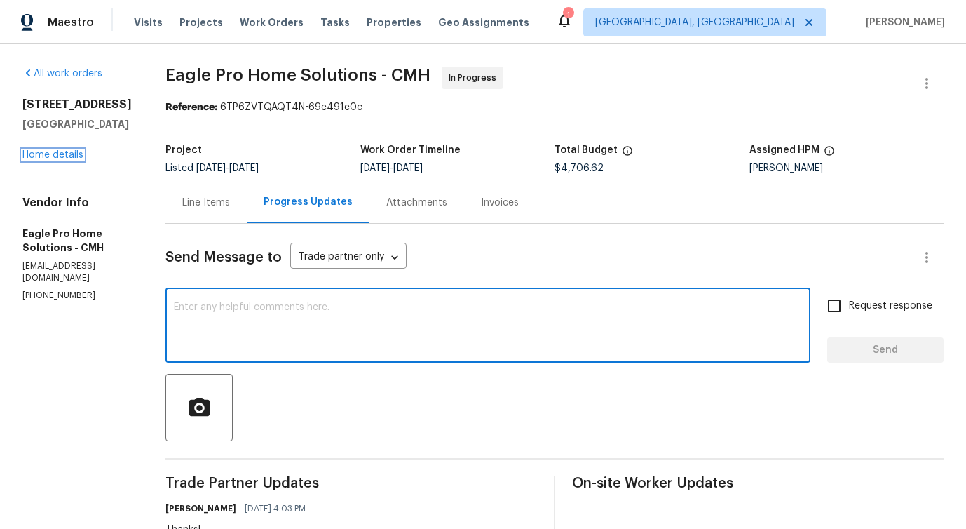
click at [64, 156] on link "Home details" at bounding box center [52, 155] width 61 height 10
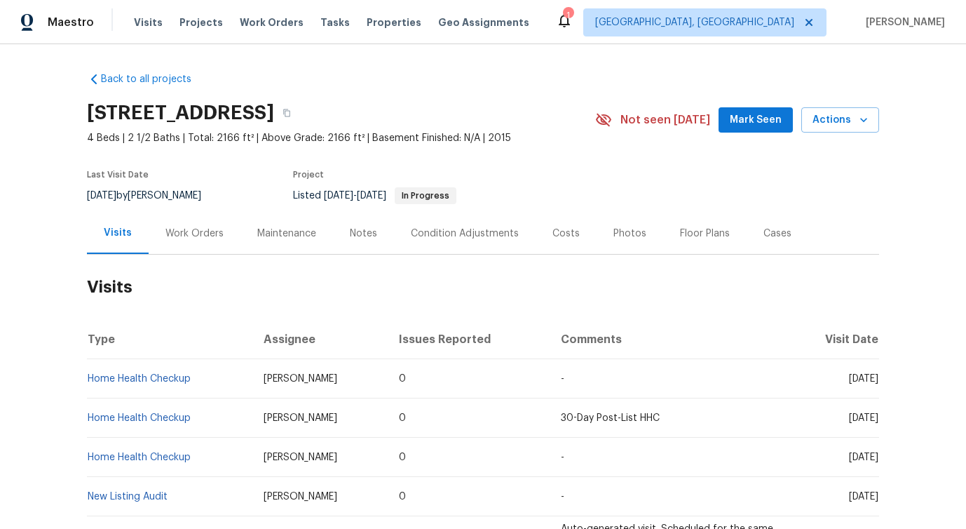
click at [190, 241] on div "Work Orders" at bounding box center [195, 232] width 92 height 41
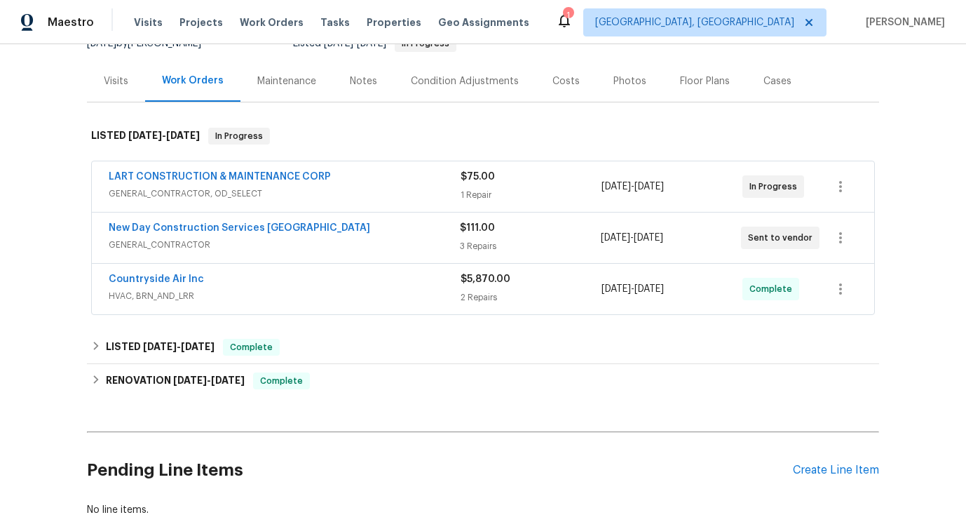
scroll to position [169, 0]
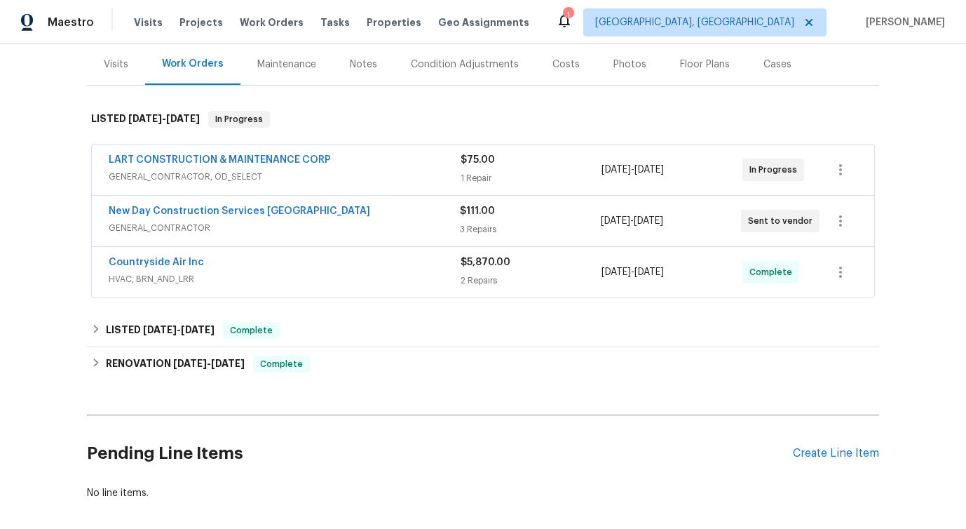
click at [271, 153] on span "LART CONSTRUCTION & MAINTENANCE CORP" at bounding box center [220, 160] width 222 height 14
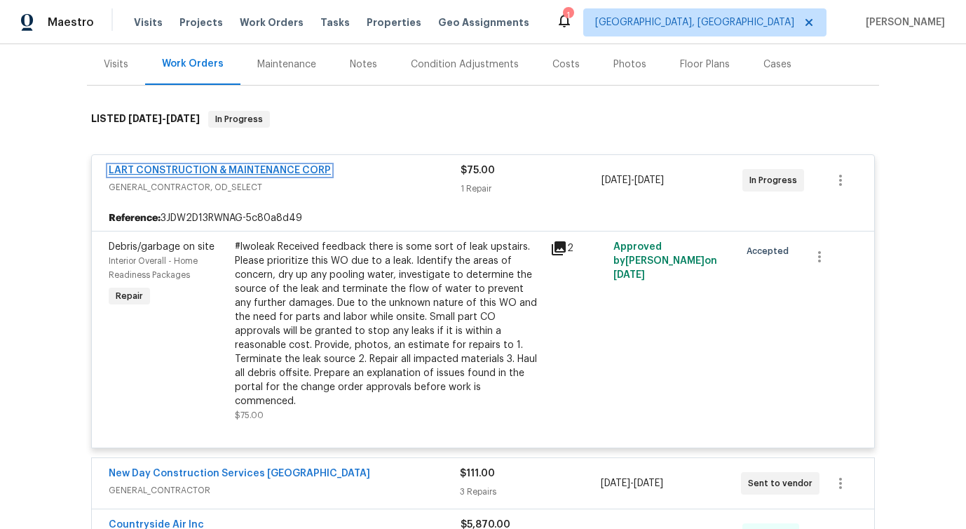
click at [229, 168] on link "LART CONSTRUCTION & MAINTENANCE CORP" at bounding box center [220, 170] width 222 height 10
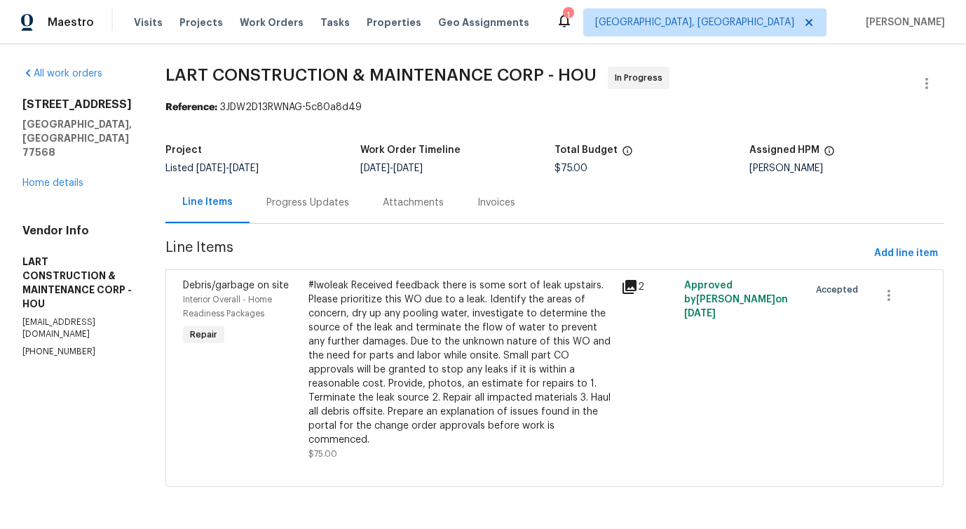
click at [295, 206] on div "Progress Updates" at bounding box center [307, 203] width 83 height 14
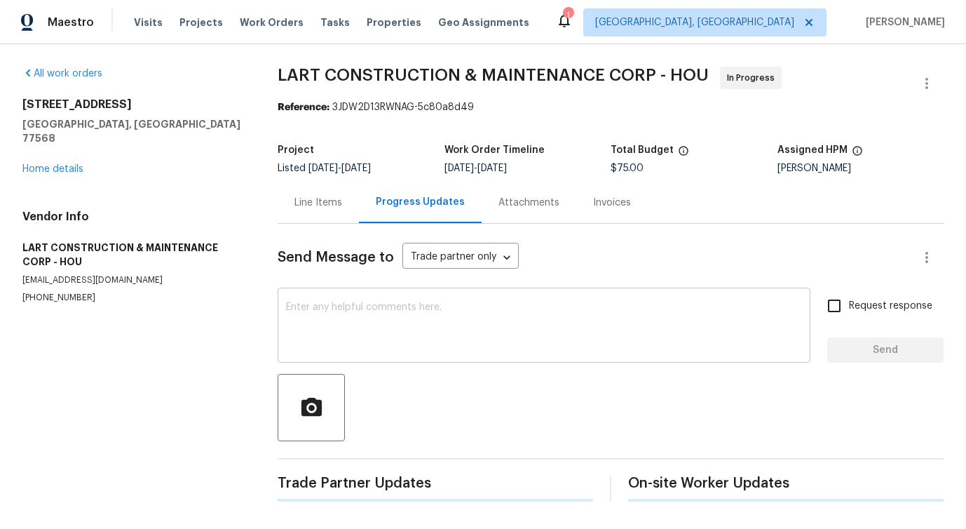
click at [329, 355] on div "x ​" at bounding box center [544, 326] width 533 height 71
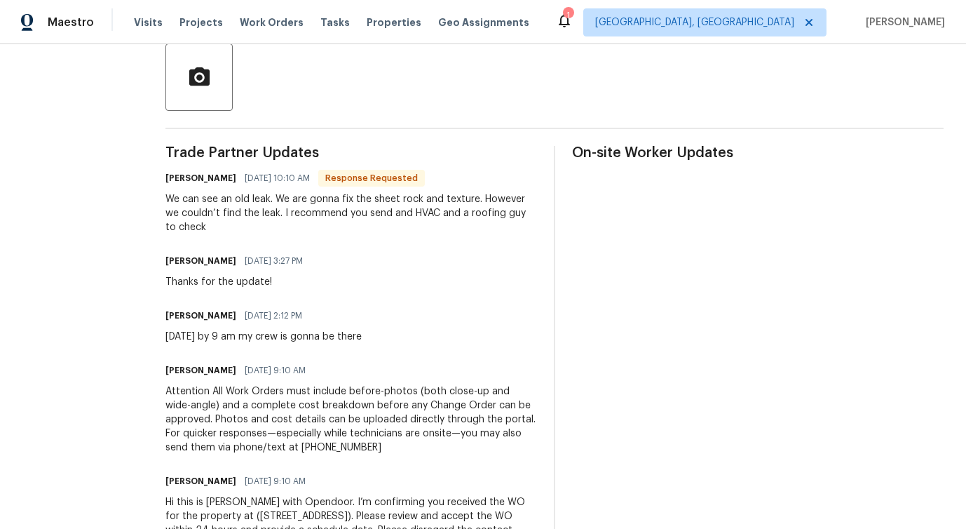
scroll to position [332, 0]
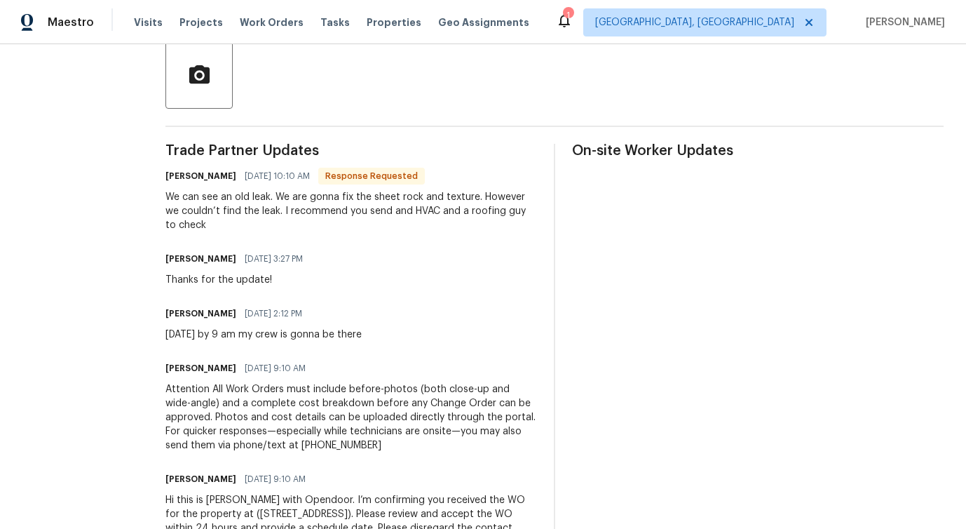
drag, startPoint x: 173, startPoint y: 334, endPoint x: 409, endPoint y: 346, distance: 235.8
click at [409, 346] on div "All work orders [STREET_ADDRESS] Home details Vendor Info LART CONSTRUCTION & M…" at bounding box center [483, 157] width 966 height 890
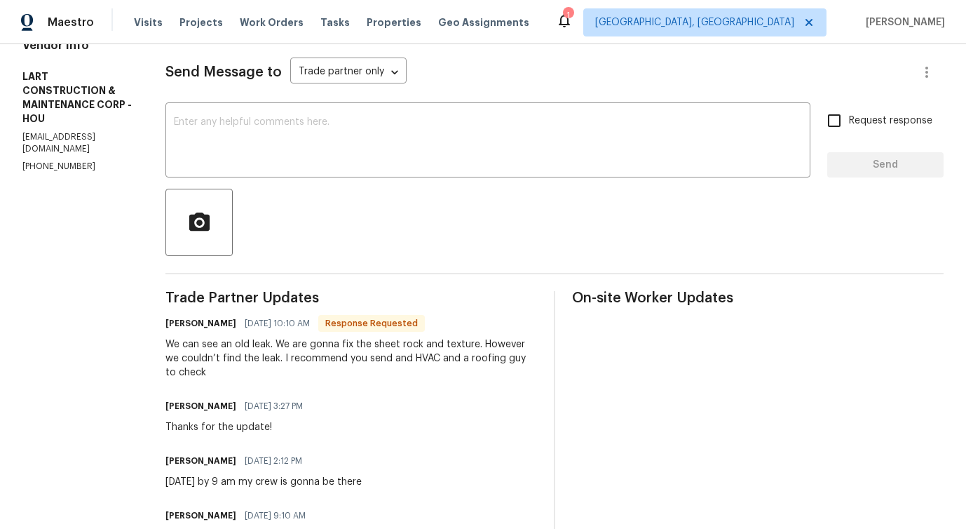
scroll to position [0, 0]
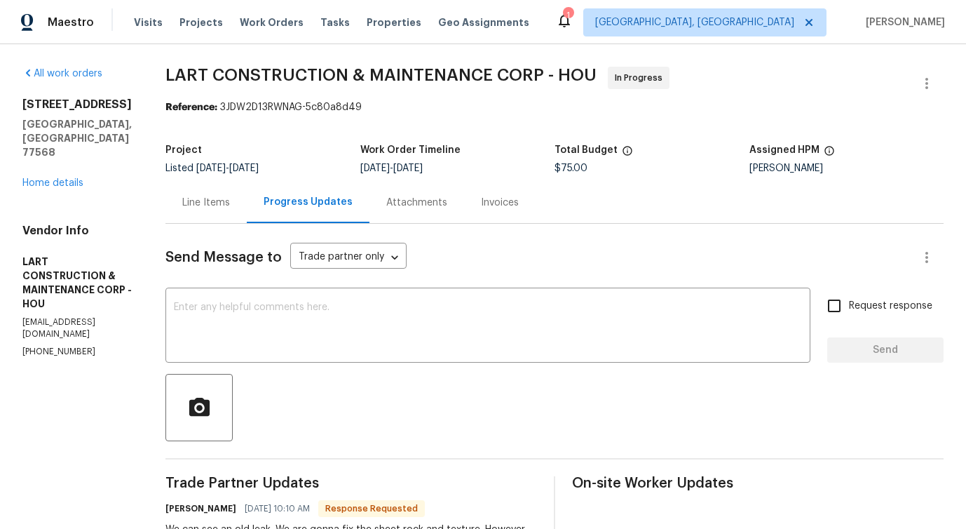
click at [222, 205] on div "Line Items" at bounding box center [206, 203] width 48 height 14
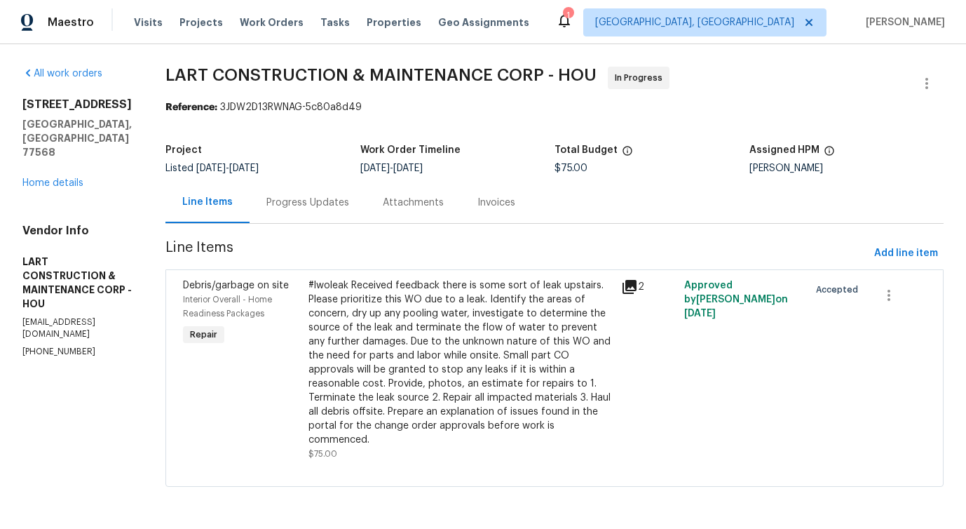
click at [321, 203] on div "Progress Updates" at bounding box center [307, 203] width 83 height 14
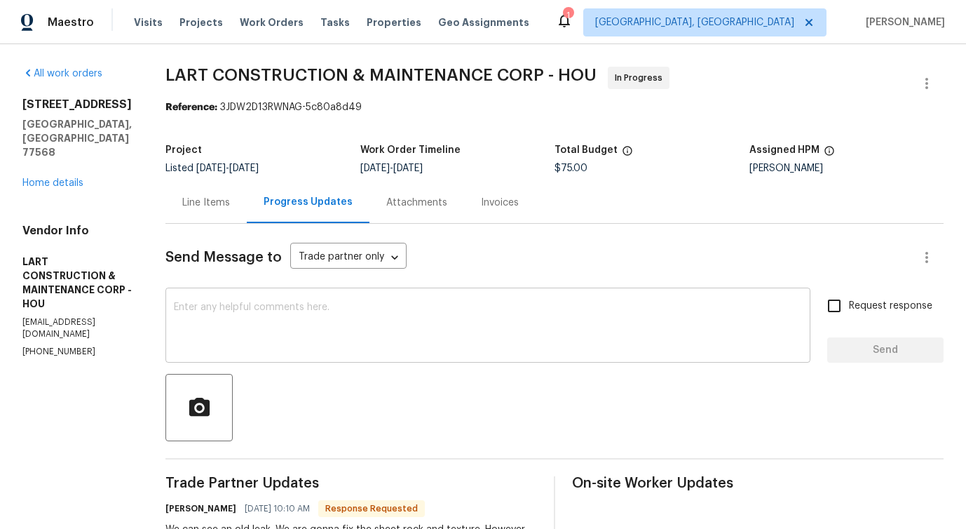
click at [337, 302] on textarea at bounding box center [488, 326] width 628 height 49
drag, startPoint x: 177, startPoint y: 68, endPoint x: 217, endPoint y: 74, distance: 40.4
click at [217, 74] on div "All work orders [STREET_ADDRESS] Home details Vendor Info LART CONSTRUCTION & M…" at bounding box center [483, 489] width 966 height 890
drag, startPoint x: 226, startPoint y: 76, endPoint x: 358, endPoint y: 76, distance: 131.8
click at [358, 76] on span "LART CONSTRUCTION & MAINTENANCE CORP - HOU" at bounding box center [380, 75] width 431 height 17
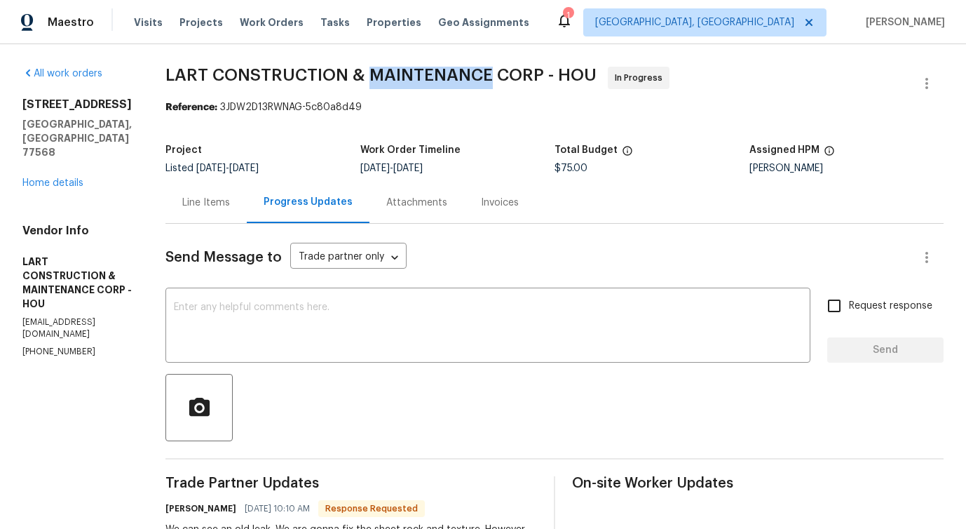
drag, startPoint x: 382, startPoint y: 73, endPoint x: 500, endPoint y: 76, distance: 118.5
click at [500, 76] on span "LART CONSTRUCTION & MAINTENANCE CORP - HOU" at bounding box center [380, 75] width 431 height 17
drag, startPoint x: 510, startPoint y: 72, endPoint x: 552, endPoint y: 72, distance: 42.1
click at [552, 72] on span "LART CONSTRUCTION & MAINTENANCE CORP - HOU" at bounding box center [380, 75] width 431 height 17
drag, startPoint x: 569, startPoint y: 73, endPoint x: 611, endPoint y: 73, distance: 41.4
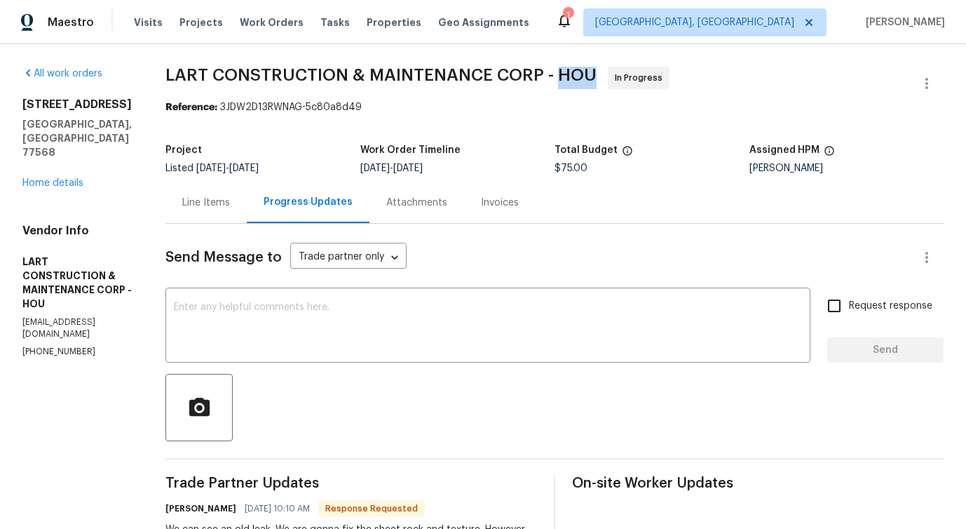
click at [611, 73] on span "LART CONSTRUCTION & MAINTENANCE CORP - HOU In Progress" at bounding box center [537, 84] width 744 height 34
drag, startPoint x: 563, startPoint y: 169, endPoint x: 597, endPoint y: 165, distance: 34.5
click at [597, 165] on div "$75.00" at bounding box center [651, 168] width 195 height 10
drag, startPoint x: 560, startPoint y: 151, endPoint x: 610, endPoint y: 151, distance: 49.8
click at [610, 151] on div "Project Listed [DATE] - [DATE] Work Order Timeline [DATE] - [DATE] Total Budget…" at bounding box center [554, 159] width 778 height 45
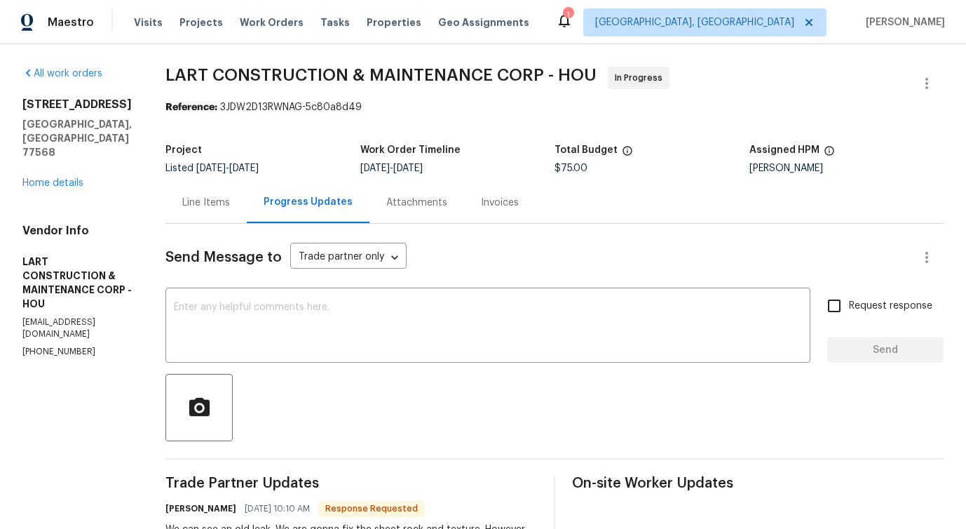
click at [609, 175] on div "Project Listed [DATE] - [DATE] Work Order Timeline [DATE] - [DATE] Total Budget…" at bounding box center [554, 159] width 778 height 45
drag, startPoint x: 559, startPoint y: 150, endPoint x: 604, endPoint y: 150, distance: 44.9
click at [604, 150] on div "Project Listed [DATE] - [DATE] Work Order Timeline [DATE] - [DATE] Total Budget…" at bounding box center [554, 159] width 778 height 45
click at [613, 187] on div "Line Items Progress Updates Attachments Invoices" at bounding box center [554, 203] width 778 height 42
drag, startPoint x: 562, startPoint y: 146, endPoint x: 622, endPoint y: 153, distance: 60.6
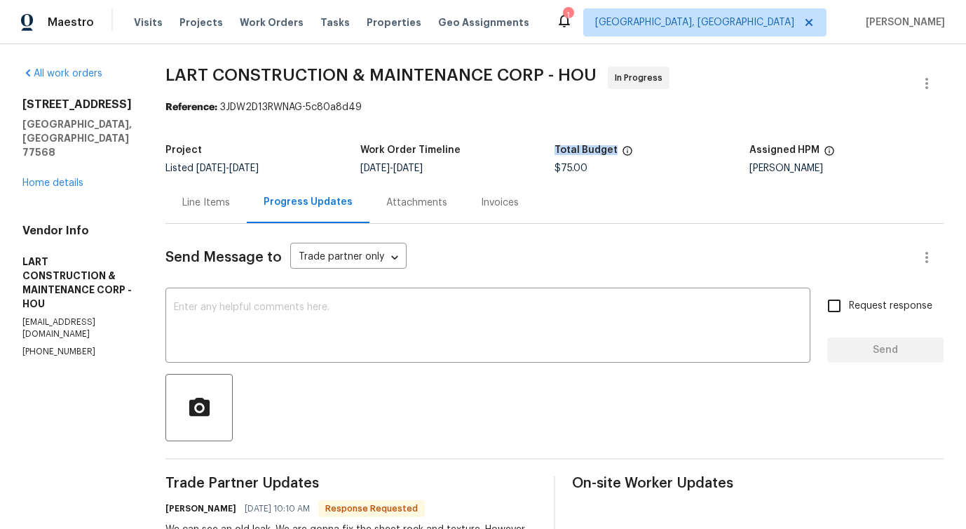
click at [622, 153] on div "Total Budget" at bounding box center [651, 154] width 195 height 18
drag, startPoint x: 562, startPoint y: 168, endPoint x: 606, endPoint y: 168, distance: 43.5
click at [606, 168] on div "$75.00" at bounding box center [651, 168] width 195 height 10
drag, startPoint x: 562, startPoint y: 149, endPoint x: 620, endPoint y: 149, distance: 58.2
click at [620, 149] on div "Total Budget" at bounding box center [651, 154] width 195 height 18
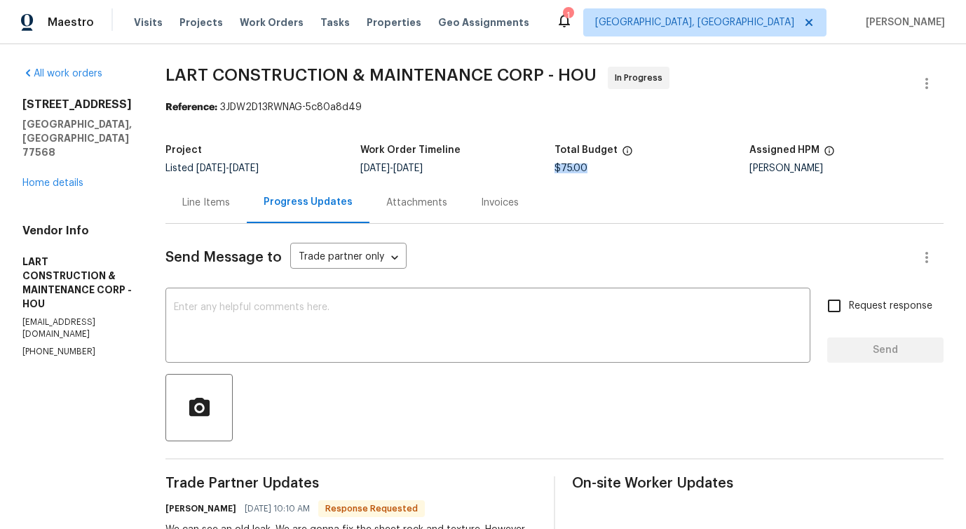
drag, startPoint x: 563, startPoint y: 166, endPoint x: 600, endPoint y: 166, distance: 37.2
click at [600, 166] on div "$75.00" at bounding box center [651, 168] width 195 height 10
drag, startPoint x: 563, startPoint y: 150, endPoint x: 620, endPoint y: 150, distance: 57.5
click at [618, 150] on h5 "Total Budget" at bounding box center [585, 150] width 63 height 10
drag, startPoint x: 564, startPoint y: 167, endPoint x: 598, endPoint y: 166, distance: 34.4
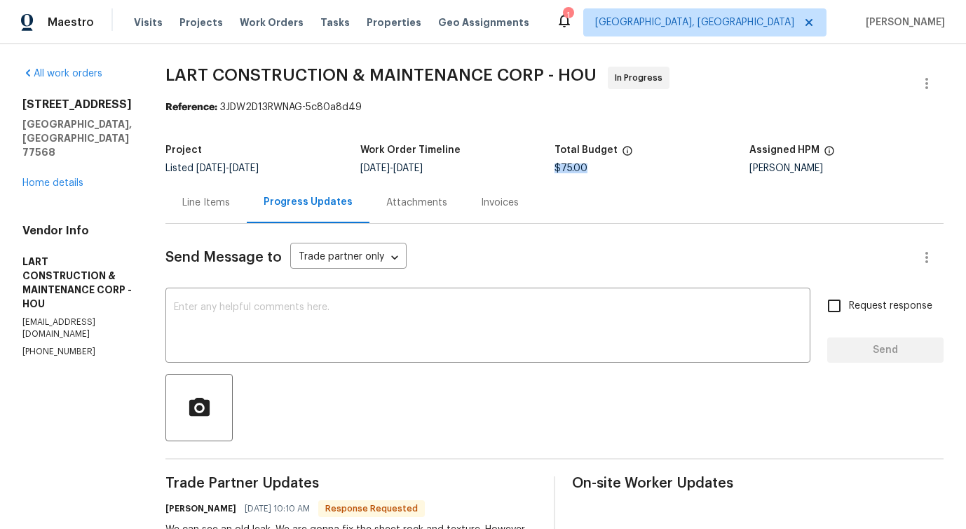
click at [599, 167] on div "$75.00" at bounding box center [651, 168] width 195 height 10
drag, startPoint x: 563, startPoint y: 150, endPoint x: 622, endPoint y: 147, distance: 58.9
click at [622, 147] on div "Total Budget" at bounding box center [651, 154] width 195 height 18
drag, startPoint x: 562, startPoint y: 168, endPoint x: 607, endPoint y: 168, distance: 44.9
click at [607, 168] on div "$75.00" at bounding box center [651, 168] width 195 height 10
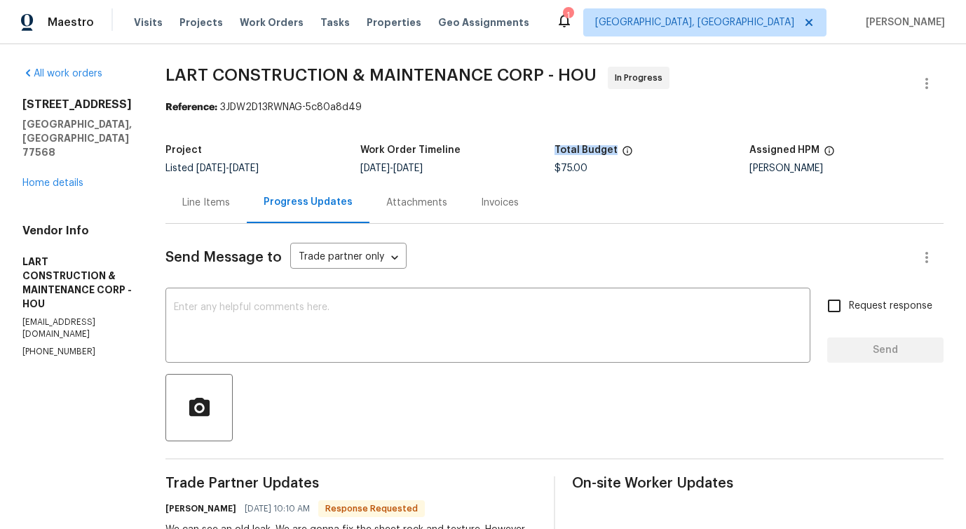
drag, startPoint x: 562, startPoint y: 150, endPoint x: 621, endPoint y: 149, distance: 58.9
click at [621, 149] on div "Total Budget" at bounding box center [651, 154] width 195 height 18
drag, startPoint x: 574, startPoint y: 69, endPoint x: 604, endPoint y: 69, distance: 30.1
click at [597, 69] on span "LART CONSTRUCTION & MAINTENANCE CORP - HOU" at bounding box center [380, 75] width 431 height 17
click at [537, 70] on span "LART CONSTRUCTION & MAINTENANCE CORP - HOU" at bounding box center [380, 75] width 431 height 17
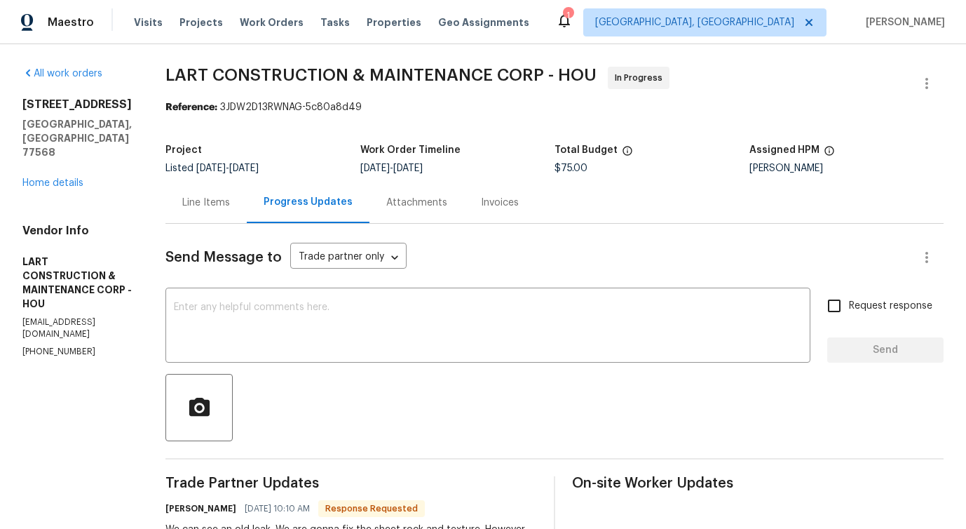
click at [537, 70] on span "LART CONSTRUCTION & MAINTENANCE CORP - HOU" at bounding box center [380, 75] width 431 height 17
drag, startPoint x: 380, startPoint y: 79, endPoint x: 502, endPoint y: 79, distance: 122.0
click at [502, 79] on span "LART CONSTRUCTION & MAINTENANCE CORP - HOU" at bounding box center [380, 75] width 431 height 17
drag, startPoint x: 229, startPoint y: 72, endPoint x: 355, endPoint y: 75, distance: 125.5
click at [355, 75] on span "LART CONSTRUCTION & MAINTENANCE CORP - HOU" at bounding box center [380, 75] width 431 height 17
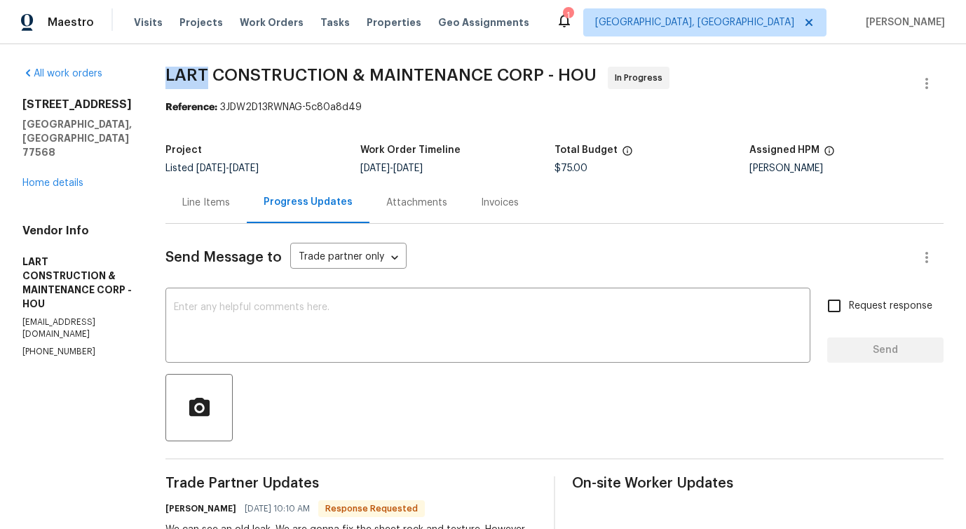
drag, startPoint x: 181, startPoint y: 68, endPoint x: 219, endPoint y: 68, distance: 38.6
click at [219, 68] on span "LART CONSTRUCTION & MAINTENANCE CORP - HOU" at bounding box center [380, 75] width 431 height 17
drag, startPoint x: 229, startPoint y: 73, endPoint x: 355, endPoint y: 69, distance: 125.5
click at [355, 69] on span "LART CONSTRUCTION & MAINTENANCE CORP - HOU" at bounding box center [380, 75] width 431 height 17
drag, startPoint x: 382, startPoint y: 69, endPoint x: 500, endPoint y: 71, distance: 117.8
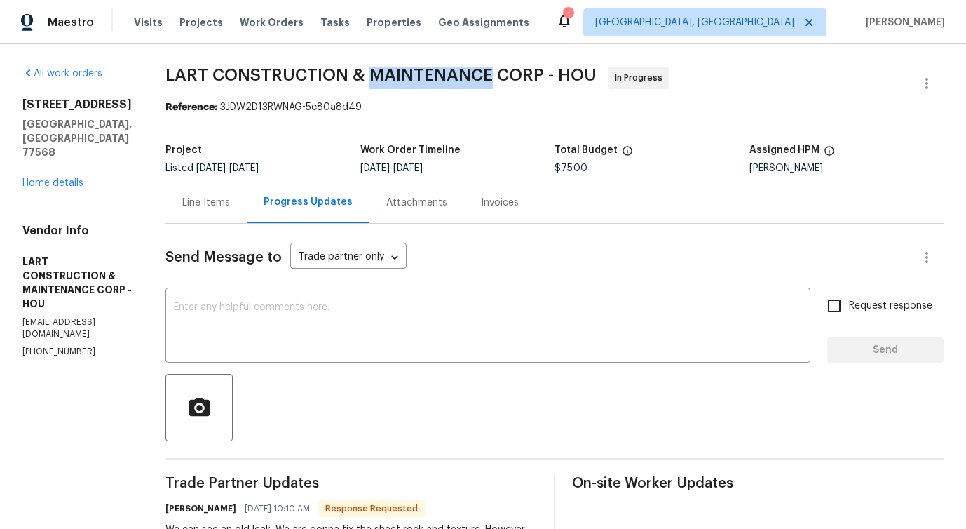
click at [500, 71] on span "LART CONSTRUCTION & MAINTENANCE CORP - HOU" at bounding box center [380, 75] width 431 height 17
drag, startPoint x: 512, startPoint y: 71, endPoint x: 552, endPoint y: 72, distance: 40.7
click at [552, 72] on span "LART CONSTRUCTION & MAINTENANCE CORP - HOU" at bounding box center [380, 75] width 431 height 17
drag, startPoint x: 571, startPoint y: 69, endPoint x: 607, endPoint y: 69, distance: 35.8
click at [597, 69] on span "LART CONSTRUCTION & MAINTENANCE CORP - HOU" at bounding box center [380, 75] width 431 height 17
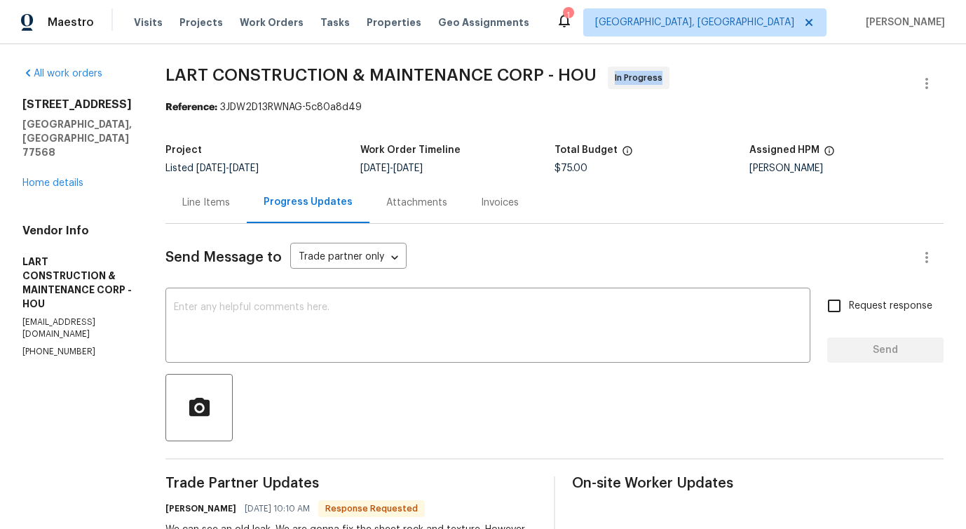
drag, startPoint x: 624, startPoint y: 78, endPoint x: 684, endPoint y: 76, distance: 60.3
click at [684, 76] on span "LART CONSTRUCTION & MAINTENANCE CORP - HOU In Progress" at bounding box center [537, 84] width 744 height 34
drag, startPoint x: 559, startPoint y: 149, endPoint x: 598, endPoint y: 145, distance: 38.7
click at [599, 149] on div "Project Listed [DATE] - [DATE] Work Order Timeline [DATE] - [DATE] Total Budget…" at bounding box center [554, 159] width 778 height 45
click at [600, 176] on div "Project Listed [DATE] - [DATE] Work Order Timeline [DATE] - [DATE] Total Budget…" at bounding box center [554, 159] width 778 height 45
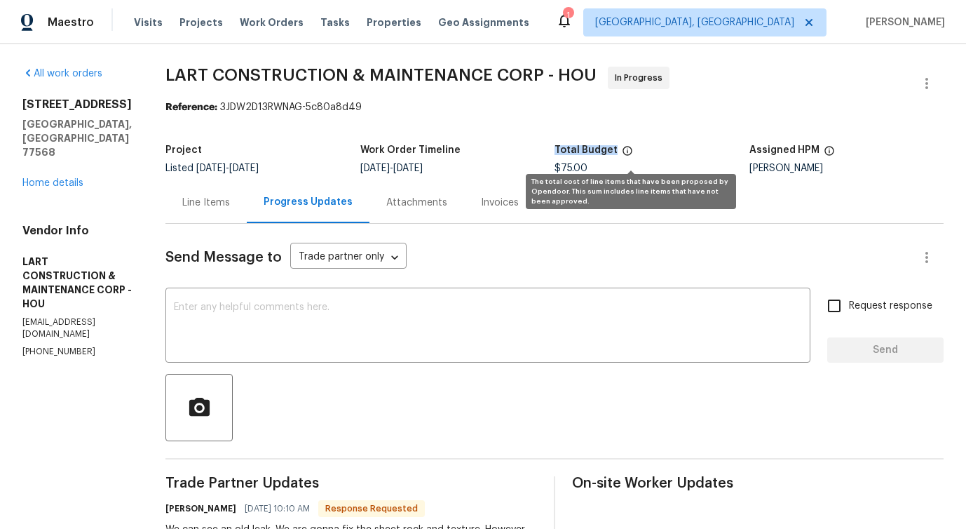
drag, startPoint x: 562, startPoint y: 149, endPoint x: 629, endPoint y: 149, distance: 66.6
click at [629, 149] on div "Total Budget" at bounding box center [651, 154] width 195 height 18
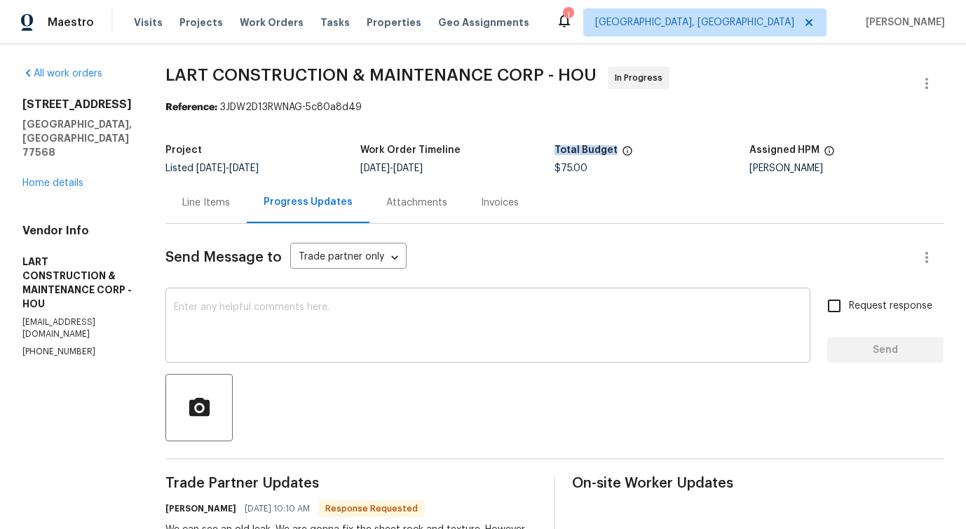
click at [438, 315] on textarea at bounding box center [488, 326] width 628 height 49
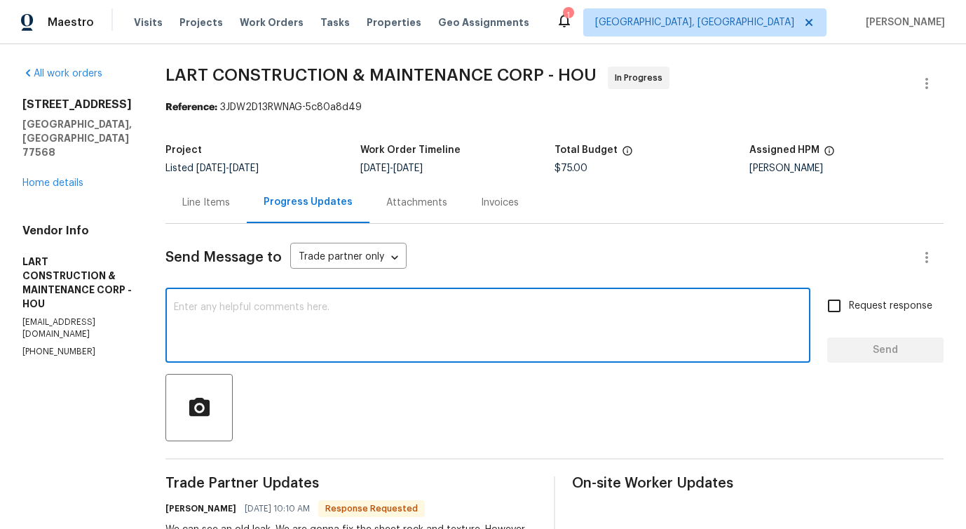
click at [203, 76] on span "LART CONSTRUCTION & MAINTENANCE CORP - HOU" at bounding box center [380, 75] width 431 height 17
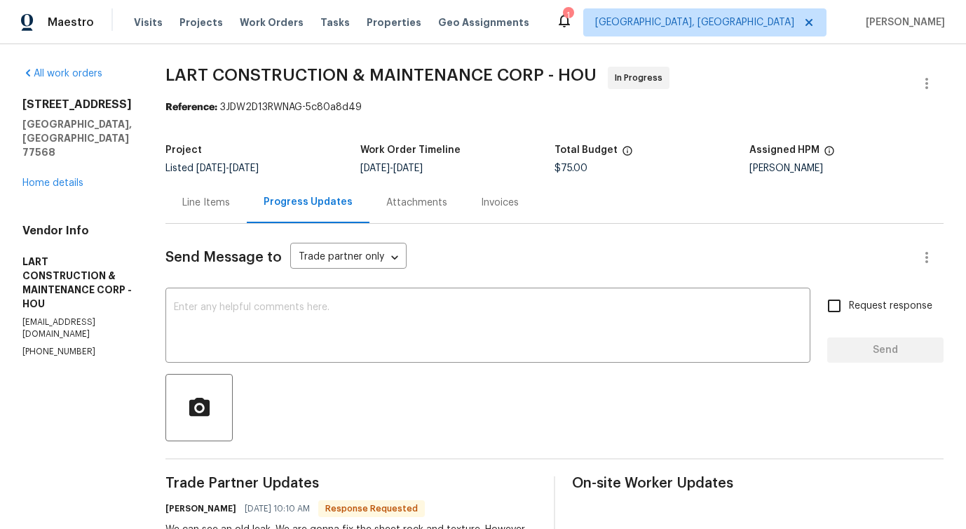
click at [203, 76] on span "LART CONSTRUCTION & MAINTENANCE CORP - HOU" at bounding box center [380, 75] width 431 height 17
click at [287, 75] on span "LART CONSTRUCTION & MAINTENANCE CORP - HOU" at bounding box center [380, 75] width 431 height 17
click at [395, 69] on span "LART CONSTRUCTION & MAINTENANCE CORP - HOU" at bounding box center [380, 75] width 431 height 17
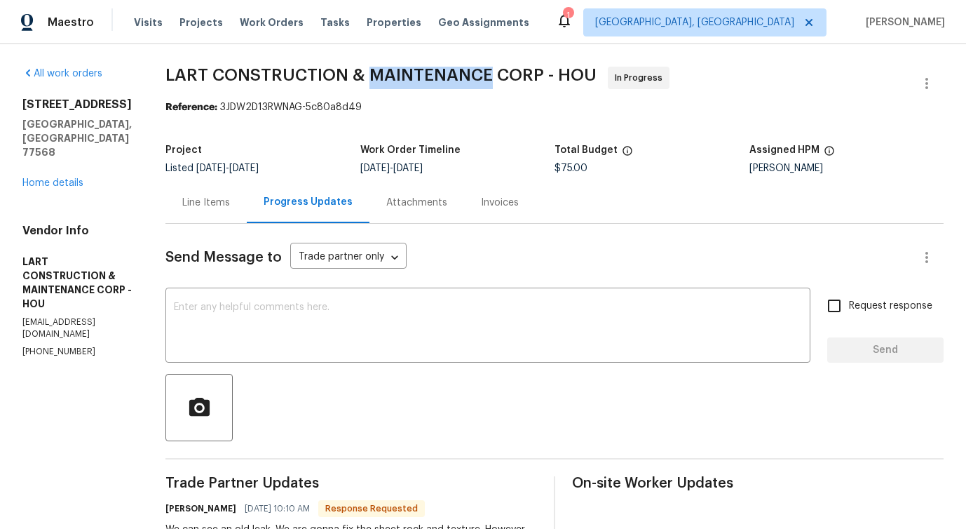
click at [533, 66] on div "All work orders [STREET_ADDRESS] Home details Vendor Info LART CONSTRUCTION & M…" at bounding box center [483, 489] width 966 height 890
click at [536, 71] on span "LART CONSTRUCTION & MAINTENANCE CORP - HOU" at bounding box center [380, 75] width 431 height 17
click at [583, 76] on span "LART CONSTRUCTION & MAINTENANCE CORP - HOU" at bounding box center [380, 75] width 431 height 17
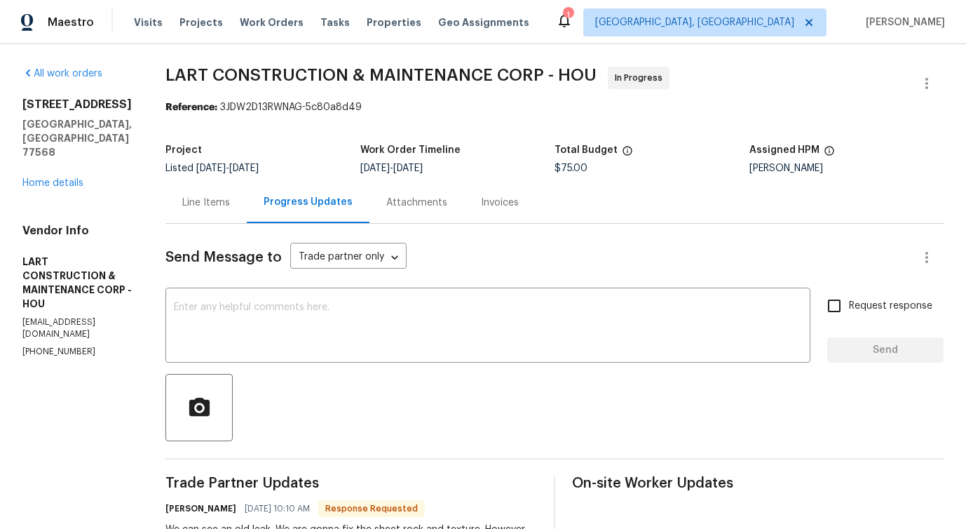
click at [583, 76] on span "LART CONSTRUCTION & MAINTENANCE CORP - HOU" at bounding box center [380, 75] width 431 height 17
click at [436, 331] on textarea at bounding box center [488, 326] width 628 height 49
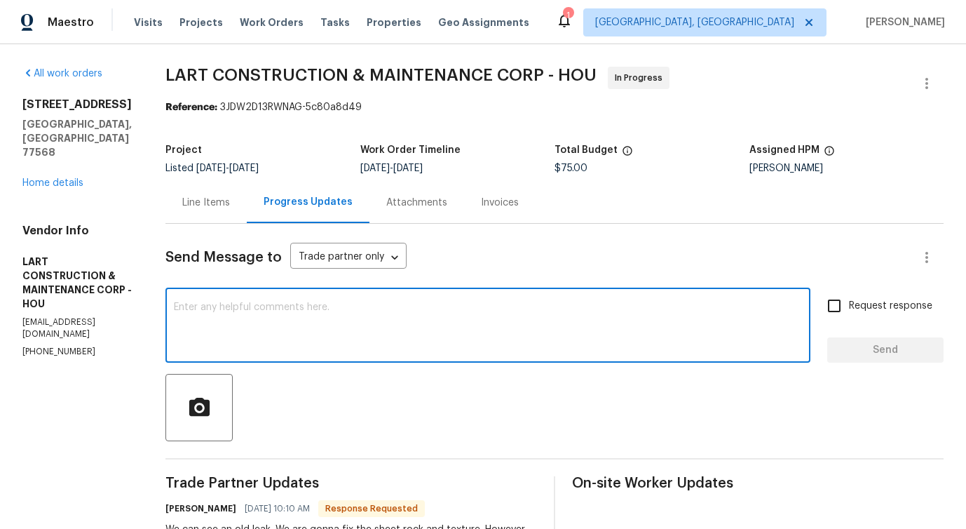
click at [203, 70] on span "LART CONSTRUCTION & MAINTENANCE CORP - HOU" at bounding box center [380, 75] width 431 height 17
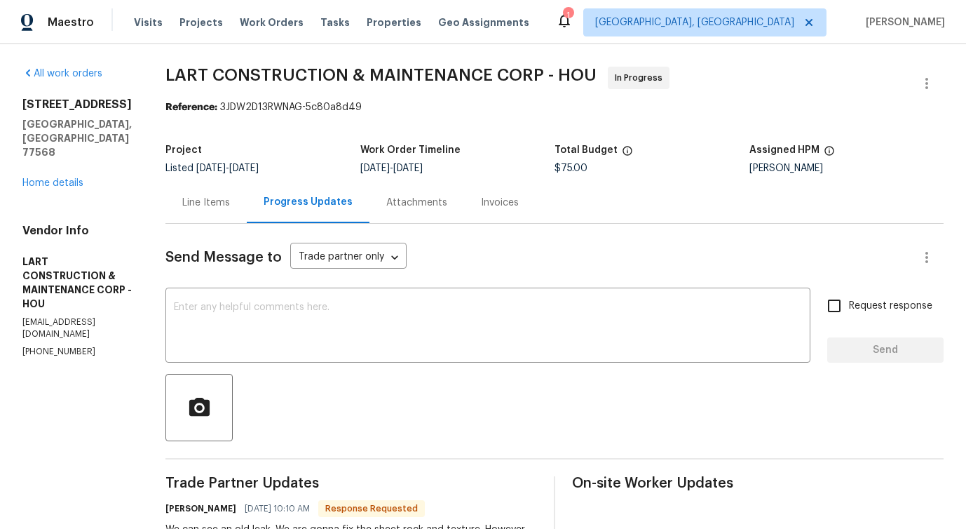
click at [203, 70] on span "LART CONSTRUCTION & MAINTENANCE CORP - HOU" at bounding box center [380, 75] width 431 height 17
click at [292, 60] on div "All work orders [STREET_ADDRESS] Home details Vendor Info LART CONSTRUCTION & M…" at bounding box center [483, 489] width 966 height 890
click at [297, 69] on span "LART CONSTRUCTION & MAINTENANCE CORP - HOU" at bounding box center [380, 75] width 431 height 17
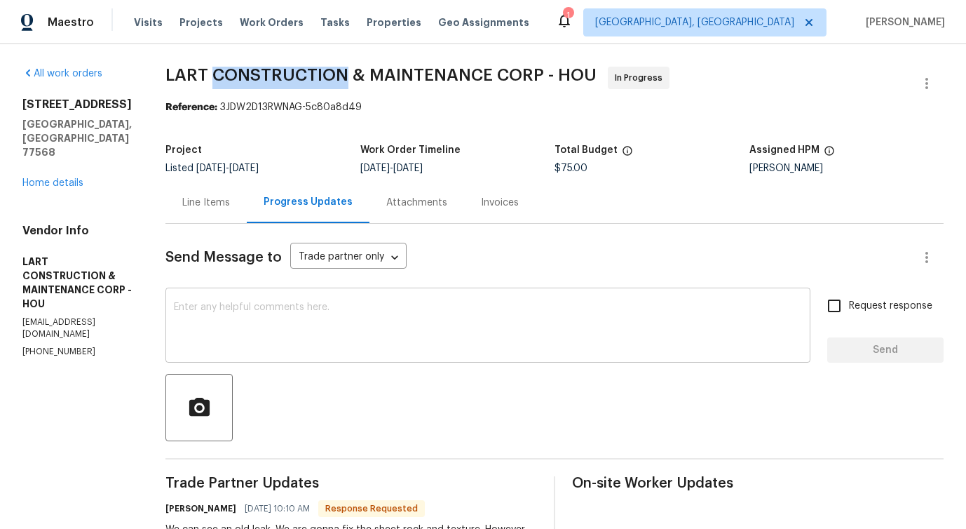
click at [293, 322] on textarea at bounding box center [488, 326] width 628 height 49
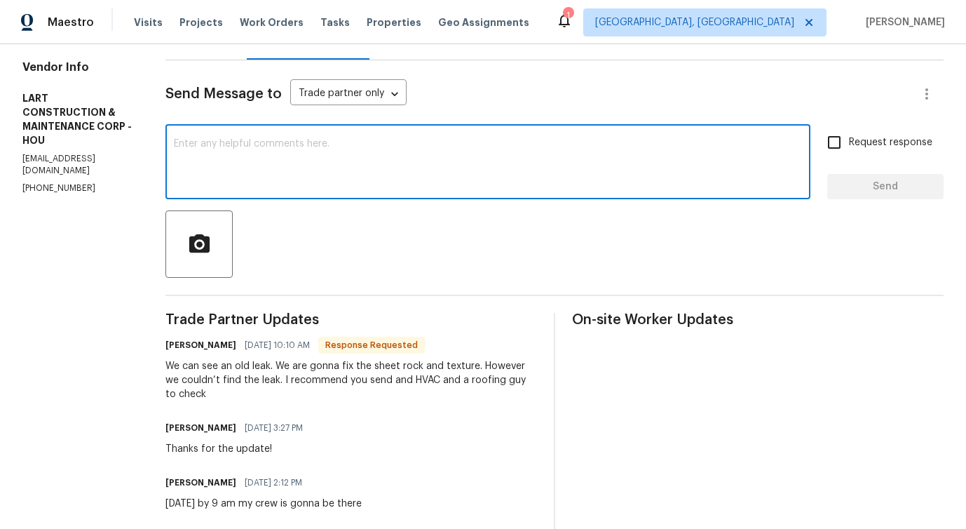
scroll to position [172, 0]
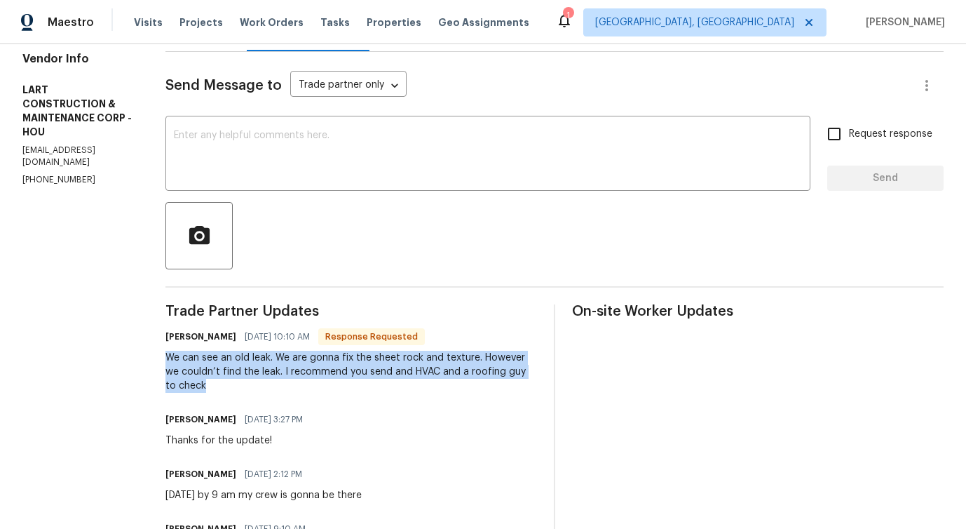
drag, startPoint x: 179, startPoint y: 362, endPoint x: 364, endPoint y: 384, distance: 187.1
click at [367, 383] on div "All work orders [STREET_ADDRESS] Home details Vendor Info LART CONSTRUCTION & M…" at bounding box center [483, 317] width 966 height 890
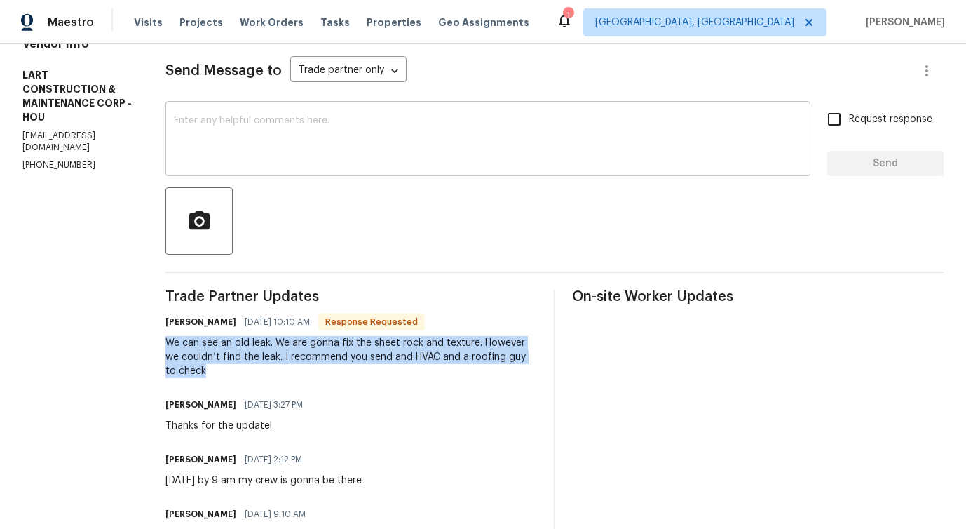
click at [369, 140] on textarea at bounding box center [488, 140] width 628 height 49
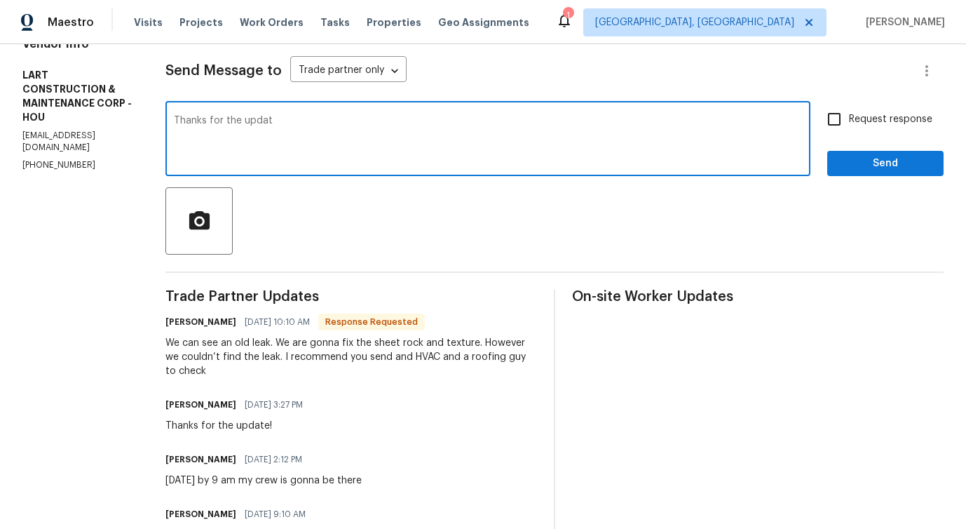
type textarea "Thanks for the update"
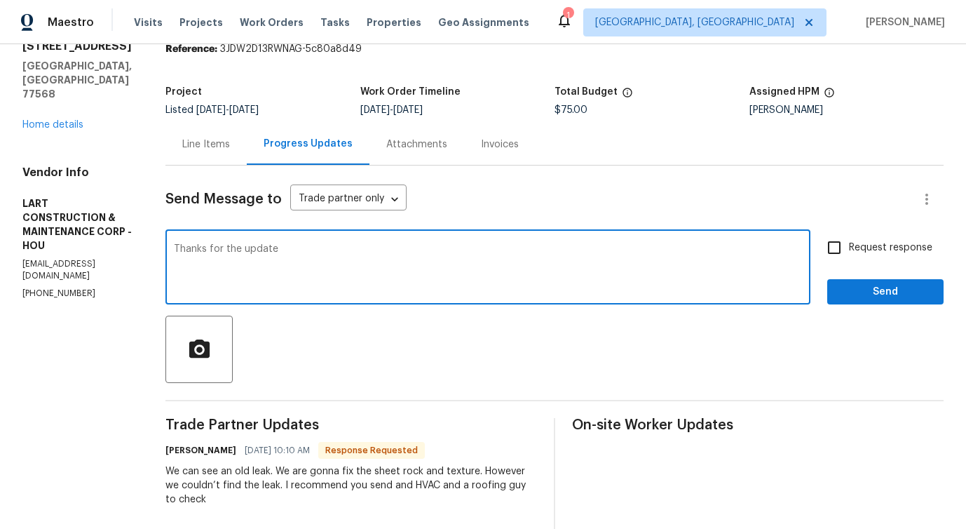
scroll to position [0, 0]
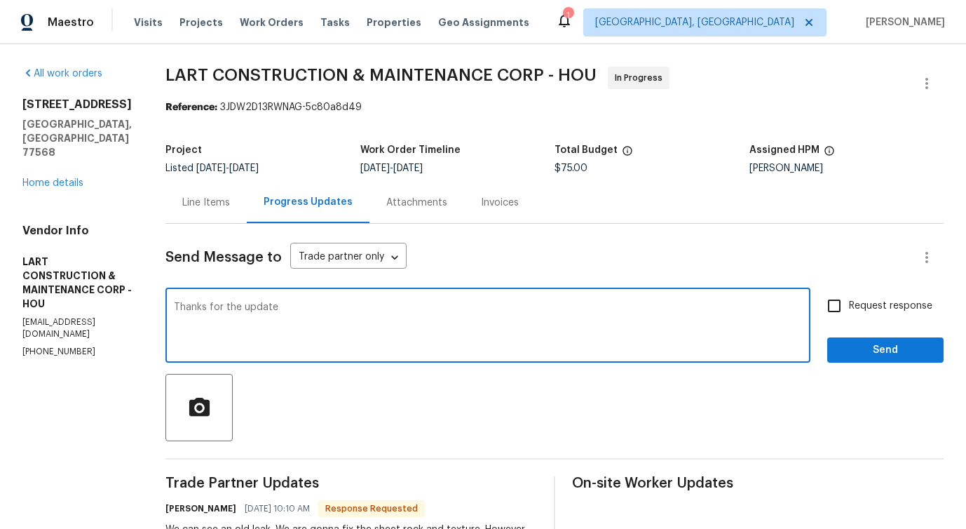
click at [254, 311] on textarea "Thanks for the update" at bounding box center [488, 326] width 628 height 49
click at [0, 528] on lpop-circle at bounding box center [0, 529] width 0 height 0
click at [230, 305] on textarea "Thanks for the update" at bounding box center [488, 326] width 628 height 49
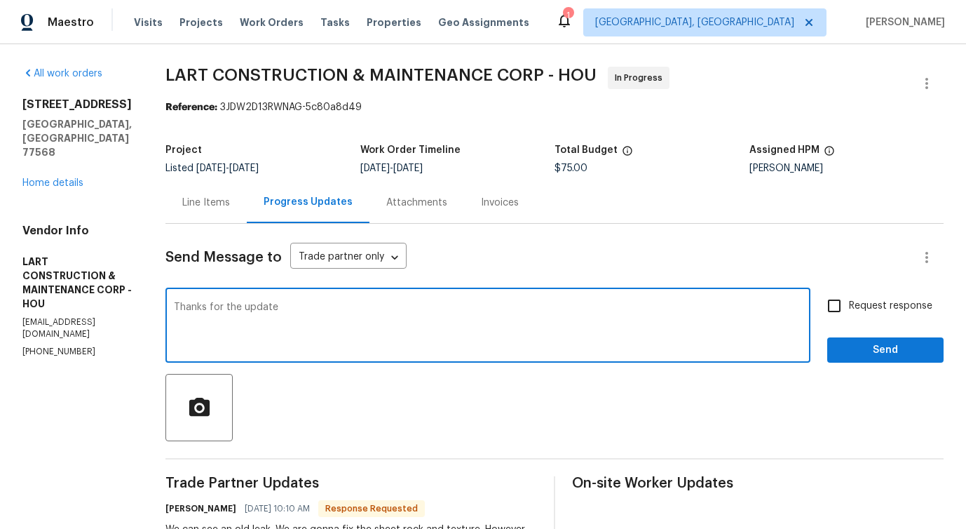
click at [230, 305] on textarea "Thanks for the update" at bounding box center [488, 326] width 628 height 49
click at [230, 196] on div "Line Items" at bounding box center [206, 203] width 48 height 14
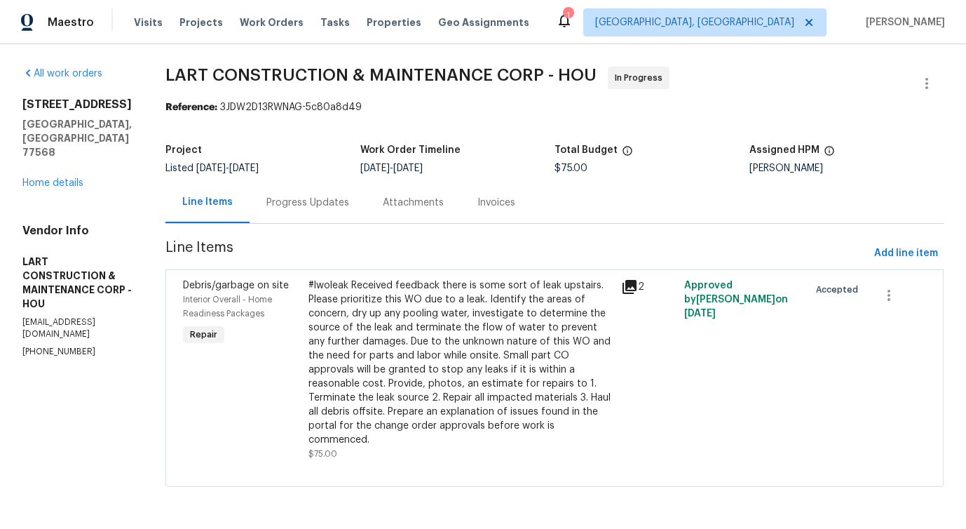
click at [484, 332] on div "#lwoleak Received feedback there is some sort of leak upstairs. Please prioriti…" at bounding box center [460, 362] width 305 height 168
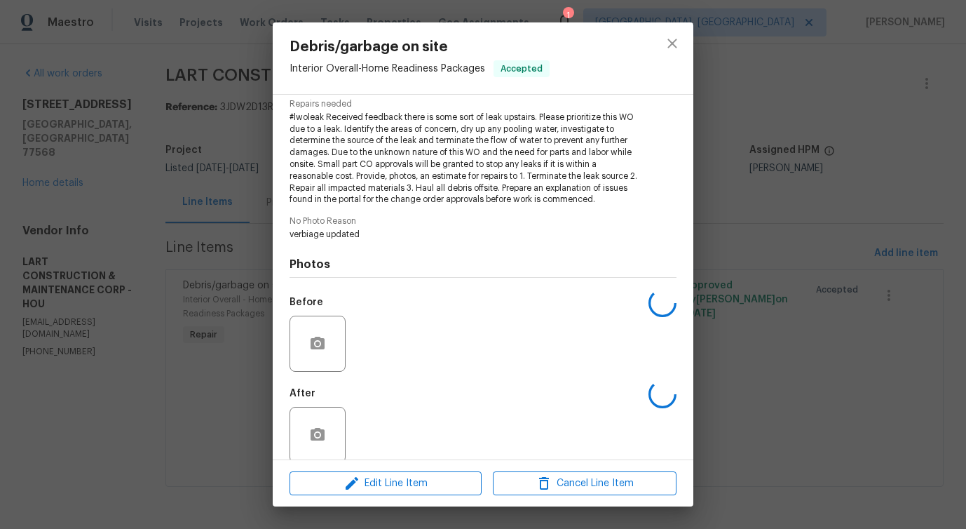
scroll to position [173, 0]
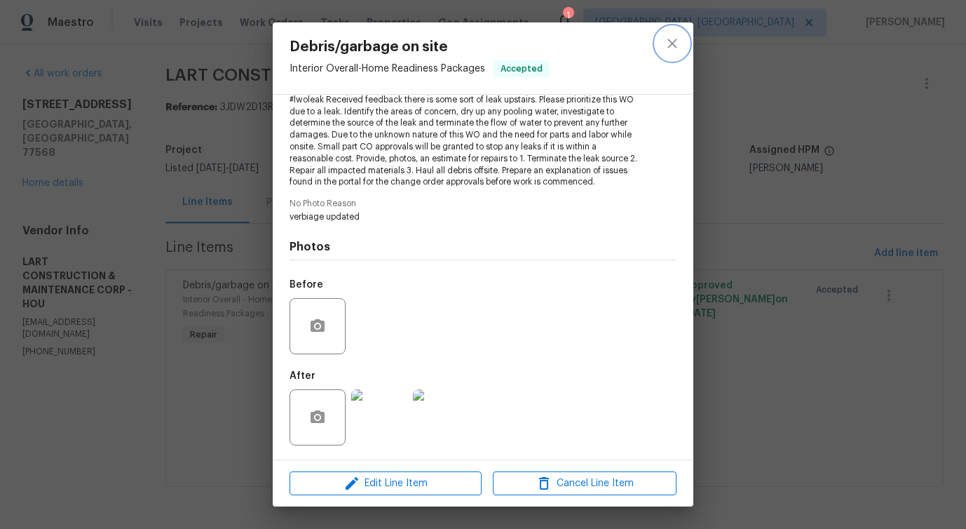
click at [664, 46] on icon "close" at bounding box center [672, 43] width 17 height 17
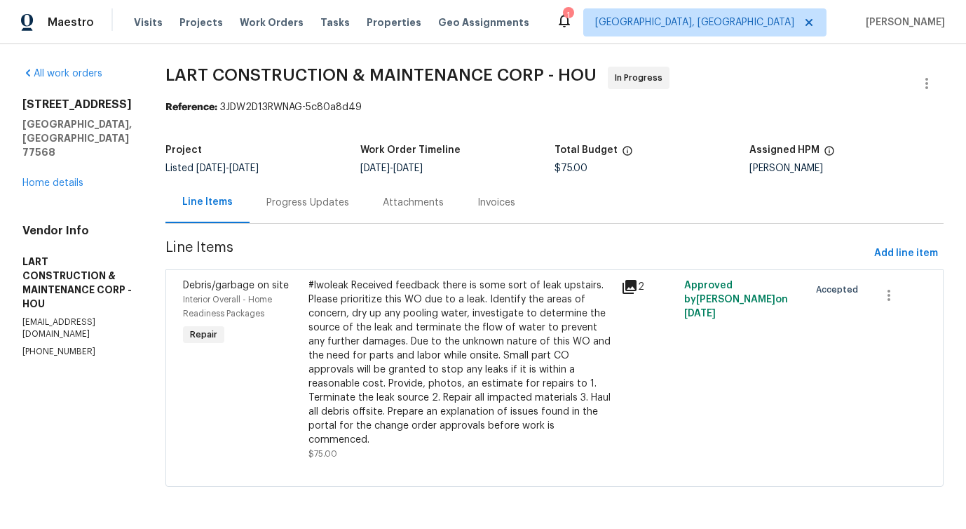
click at [343, 209] on div "Progress Updates" at bounding box center [307, 203] width 83 height 14
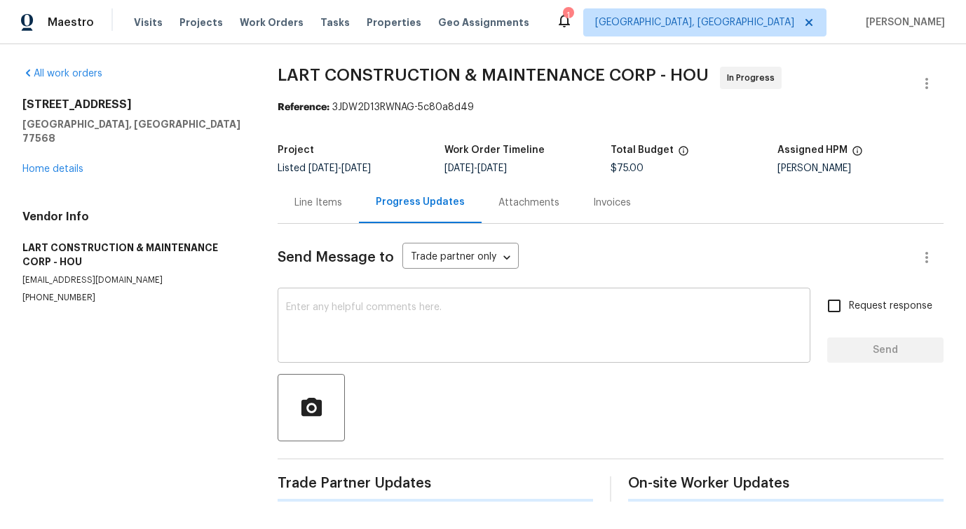
click at [336, 341] on textarea at bounding box center [544, 326] width 516 height 49
paste textarea "Thanks for the update"
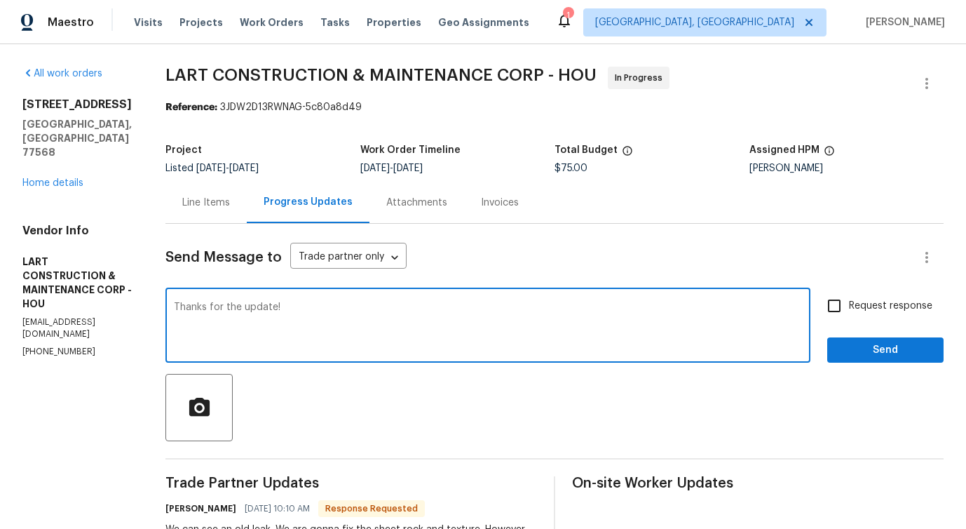
type textarea "Thanks for the update!"
click at [875, 338] on button "Send" at bounding box center [885, 350] width 116 height 26
